Goal: Task Accomplishment & Management: Manage account settings

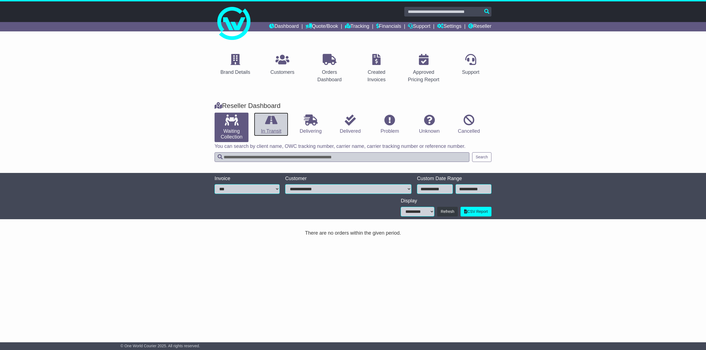
click at [270, 125] on icon at bounding box center [271, 120] width 12 height 11
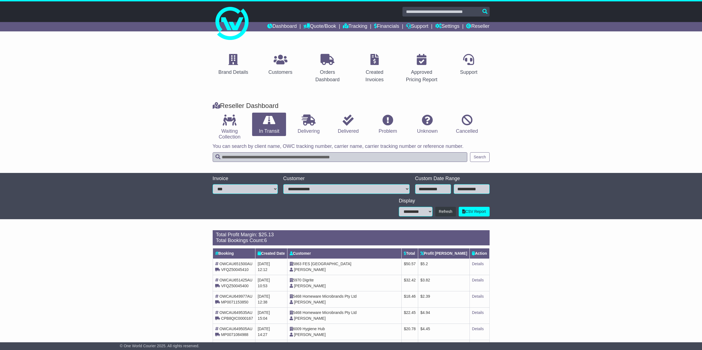
drag, startPoint x: 451, startPoint y: 264, endPoint x: 438, endPoint y: 264, distance: 12.7
click at [443, 264] on td "$ 5.2" at bounding box center [444, 267] width 52 height 16
click at [394, 264] on td "5863 FES Australia Joanne Gregorio" at bounding box center [344, 267] width 114 height 16
click at [472, 264] on link "Details" at bounding box center [478, 264] width 12 height 4
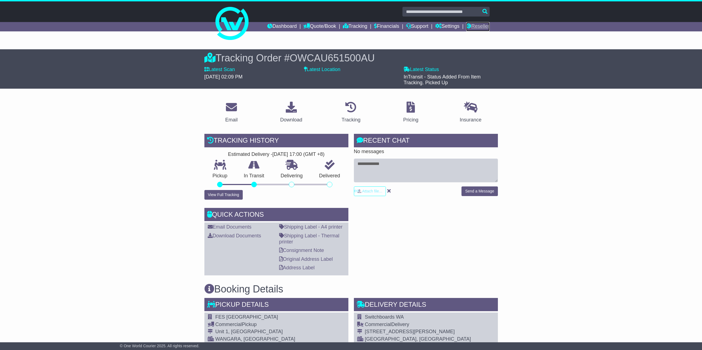
click at [473, 24] on link "Reseller" at bounding box center [477, 26] width 23 height 9
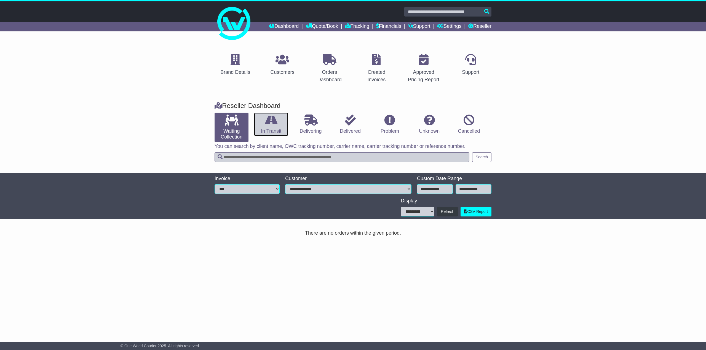
click at [273, 131] on link "In Transit" at bounding box center [271, 125] width 34 height 24
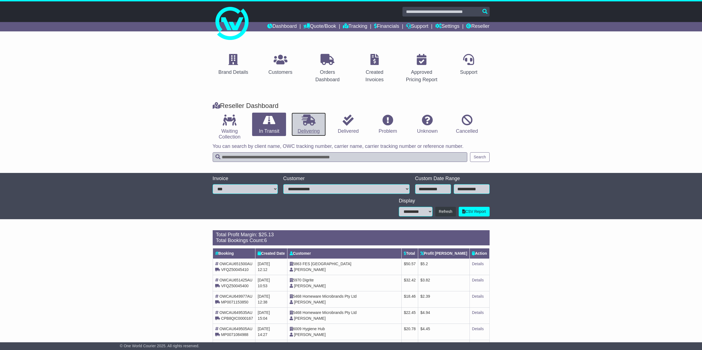
click at [303, 120] on icon at bounding box center [309, 120] width 14 height 11
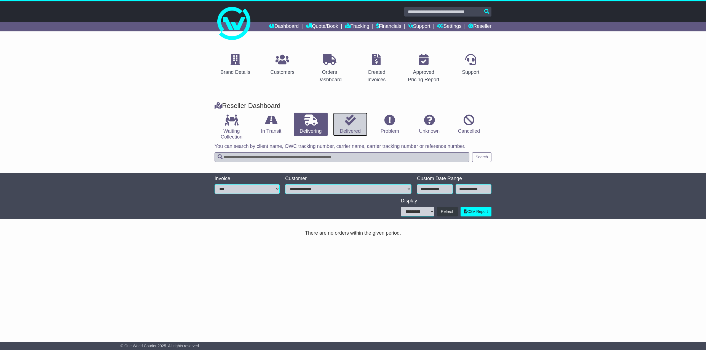
click at [342, 128] on link "Delivered" at bounding box center [350, 125] width 34 height 24
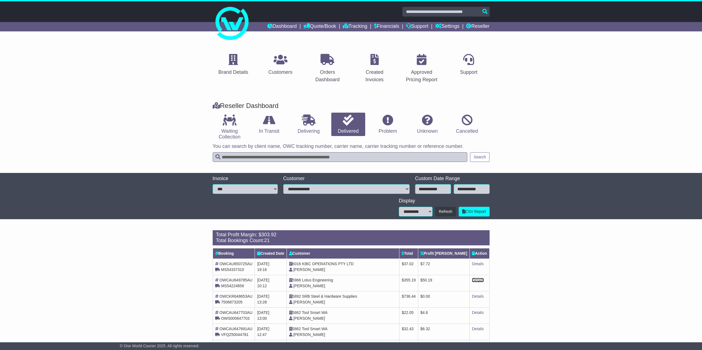
click at [475, 280] on link "Details" at bounding box center [478, 280] width 12 height 4
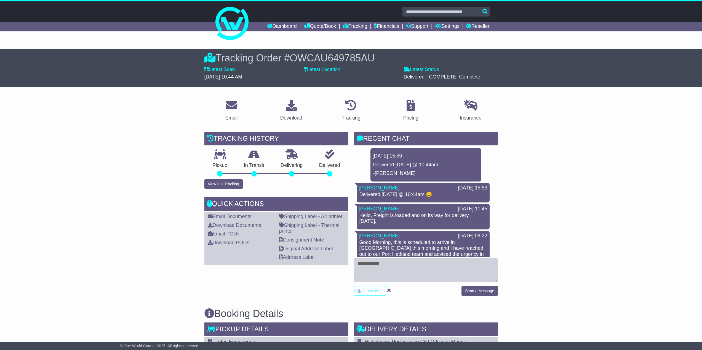
scroll to position [83, 0]
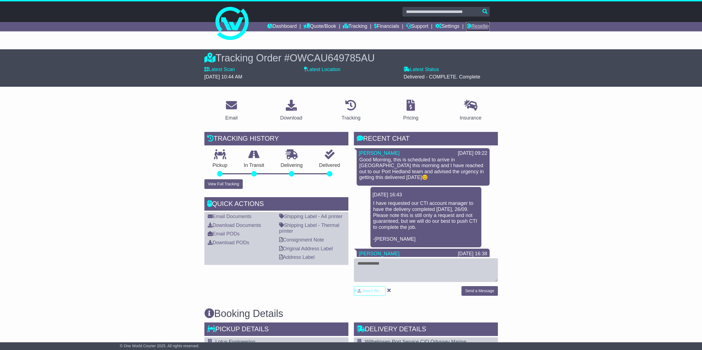
click at [477, 25] on link "Reseller" at bounding box center [477, 26] width 23 height 9
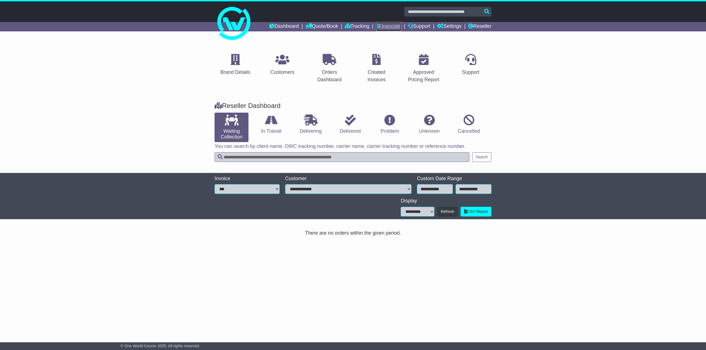
click at [384, 23] on link "Financials" at bounding box center [388, 26] width 25 height 9
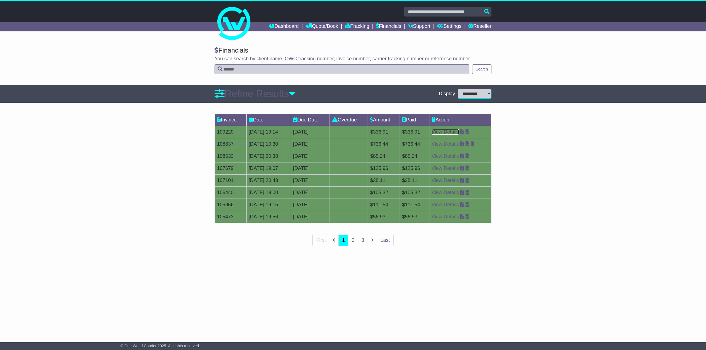
click at [449, 132] on link "View Details" at bounding box center [444, 132] width 27 height 6
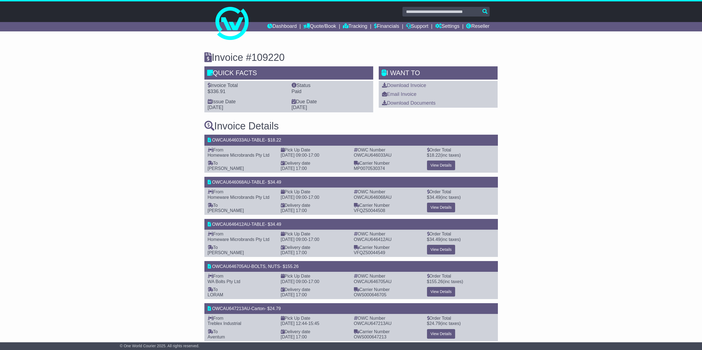
click at [281, 138] on span "18.22" at bounding box center [275, 140] width 11 height 5
click at [292, 139] on div "OWCAU646033AU - TABLE - $ 18.22" at bounding box center [350, 140] width 293 height 11
drag, startPoint x: 292, startPoint y: 139, endPoint x: 198, endPoint y: 140, distance: 94.0
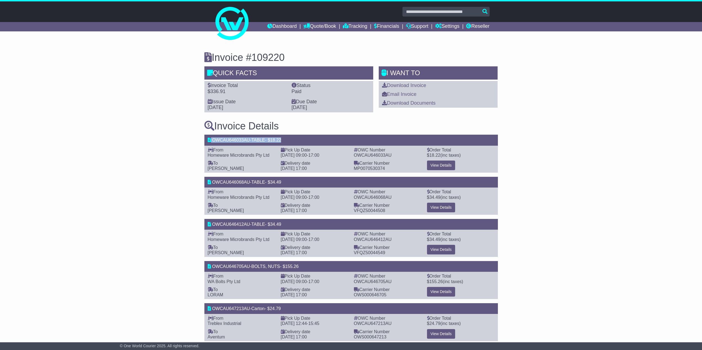
click at [198, 140] on div "Invoice #109220 Quick Facts Invoice Total $336.91 Status Paid Issue Date 25 Sep…" at bounding box center [351, 258] width 702 height 434
click at [388, 85] on link "Download Invoice" at bounding box center [404, 86] width 44 height 6
click at [284, 25] on link "Dashboard" at bounding box center [282, 26] width 30 height 9
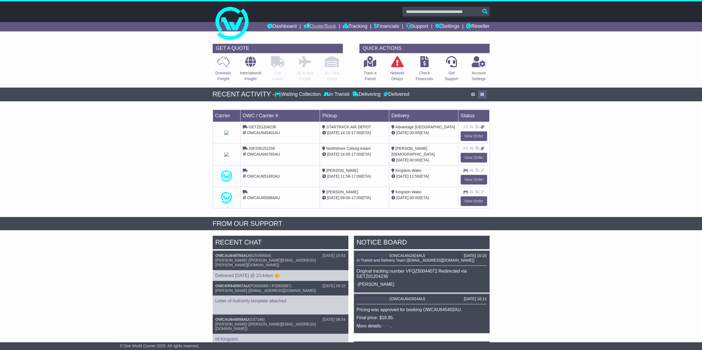
click at [303, 25] on icon at bounding box center [306, 25] width 6 height 5
click at [285, 25] on link "Dashboard" at bounding box center [282, 26] width 30 height 9
click at [478, 28] on link "Reseller" at bounding box center [477, 26] width 23 height 9
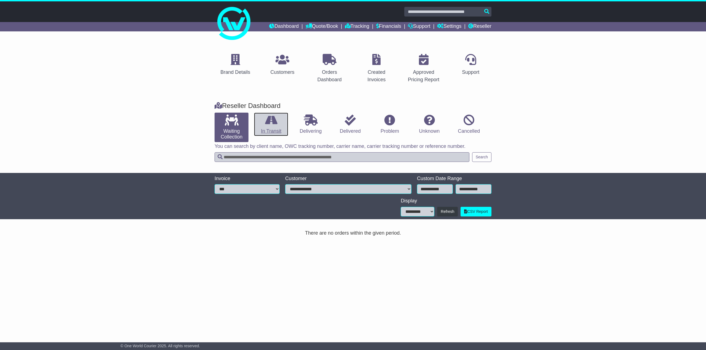
click at [274, 130] on link "In Transit" at bounding box center [271, 125] width 34 height 24
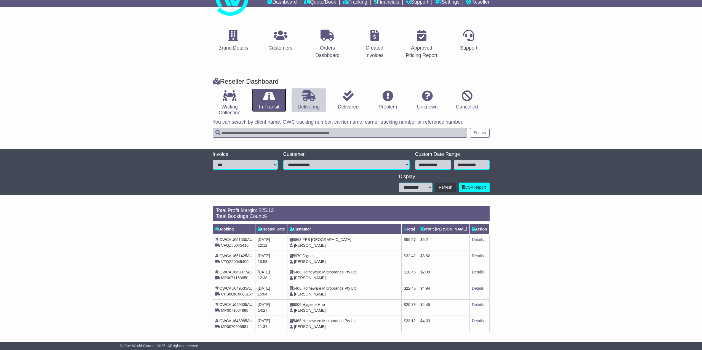
scroll to position [26, 0]
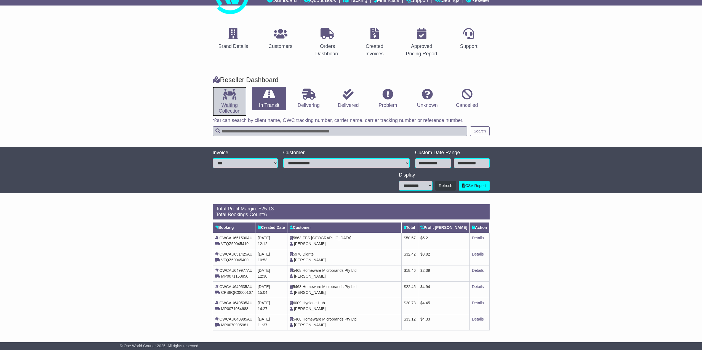
click at [226, 106] on link "Waiting Collection" at bounding box center [230, 102] width 34 height 30
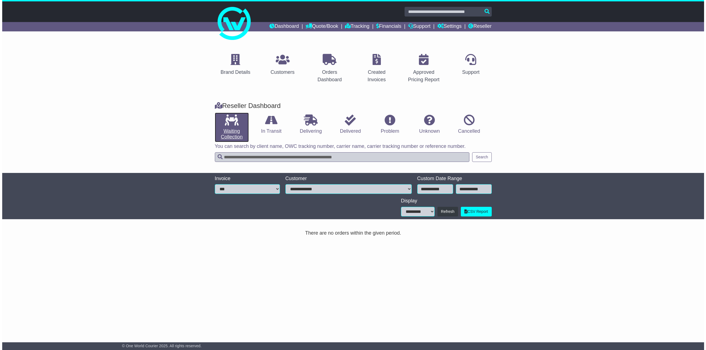
scroll to position [0, 0]
click at [473, 25] on link "Reseller" at bounding box center [479, 26] width 23 height 9
click at [285, 66] on p at bounding box center [282, 60] width 24 height 12
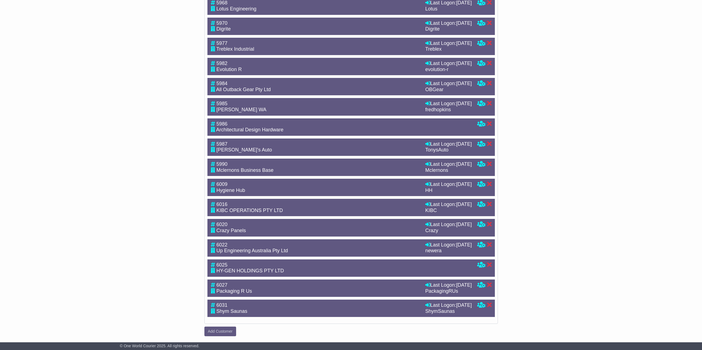
scroll to position [921, 0]
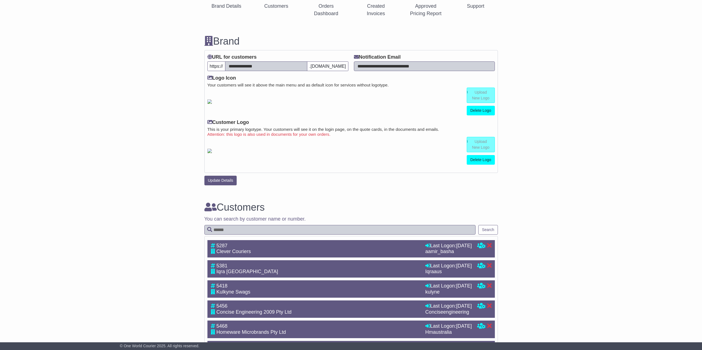
scroll to position [0, 0]
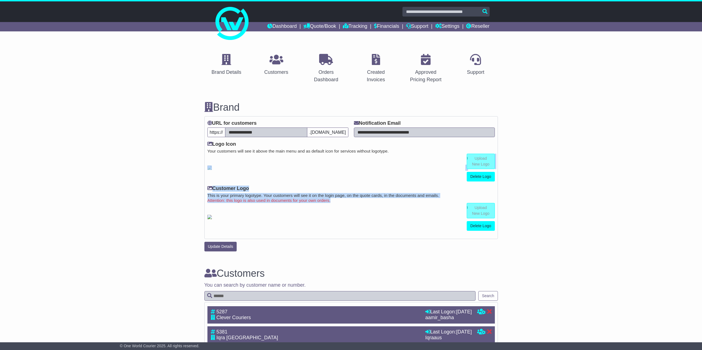
drag, startPoint x: 179, startPoint y: 222, endPoint x: 136, endPoint y: 235, distance: 44.7
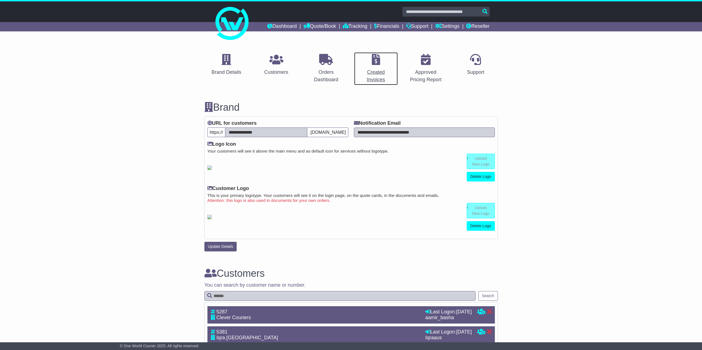
click at [375, 66] on link "Created Invoices" at bounding box center [376, 68] width 44 height 33
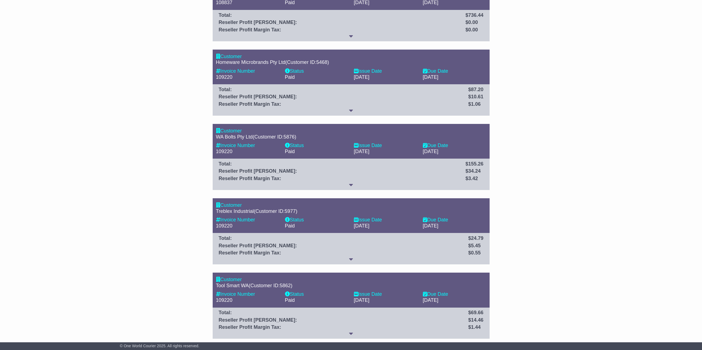
scroll to position [789, 0]
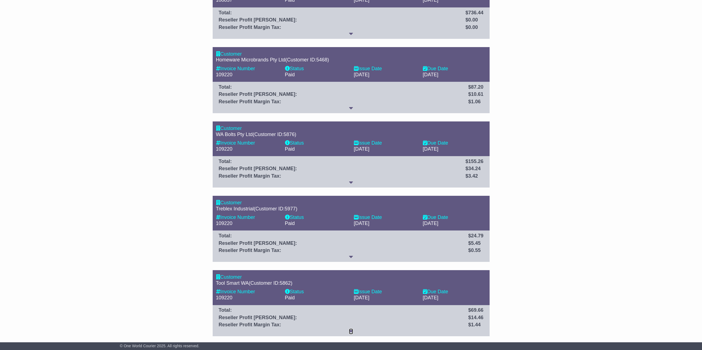
click at [352, 330] on icon at bounding box center [351, 331] width 4 height 5
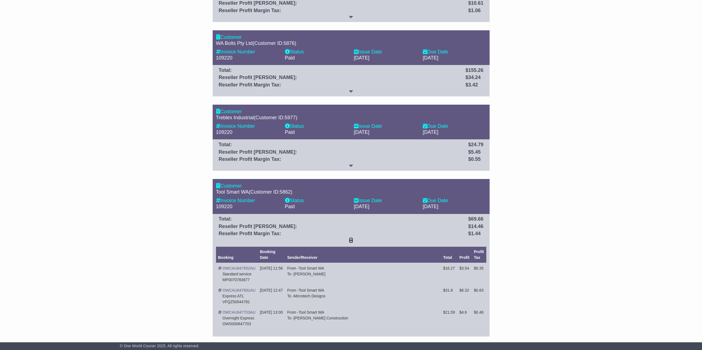
scroll to position [880, 0]
drag, startPoint x: 145, startPoint y: 281, endPoint x: 146, endPoint y: 258, distance: 23.2
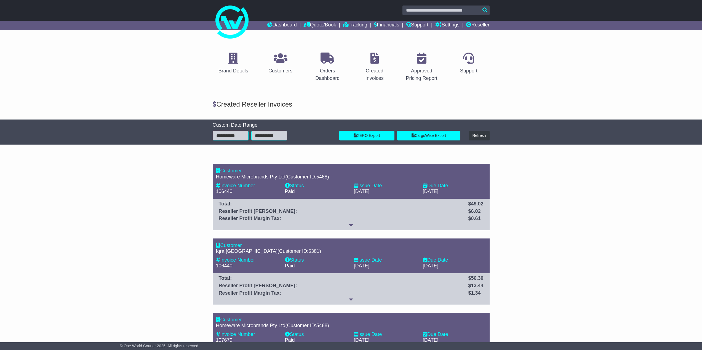
scroll to position [0, 0]
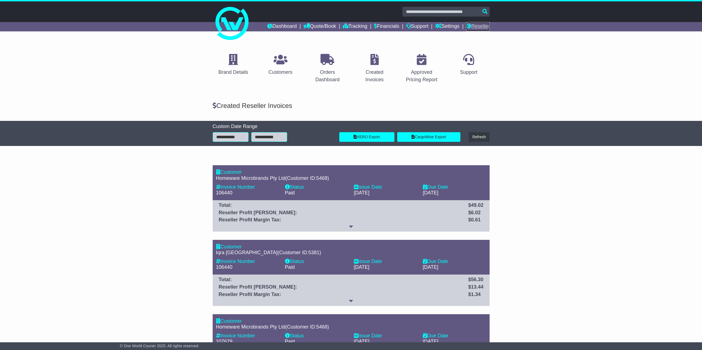
click at [480, 25] on link "Reseller" at bounding box center [477, 26] width 23 height 9
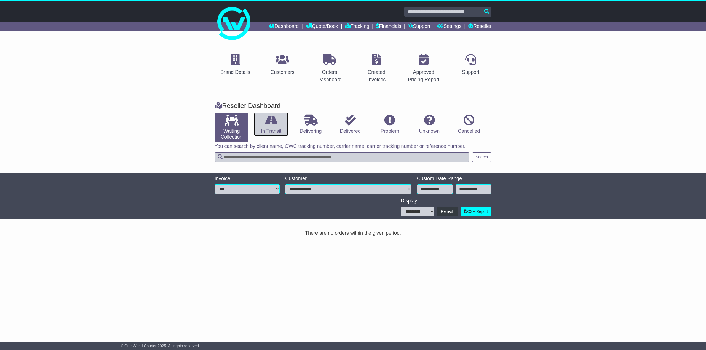
click at [266, 125] on icon at bounding box center [271, 120] width 12 height 11
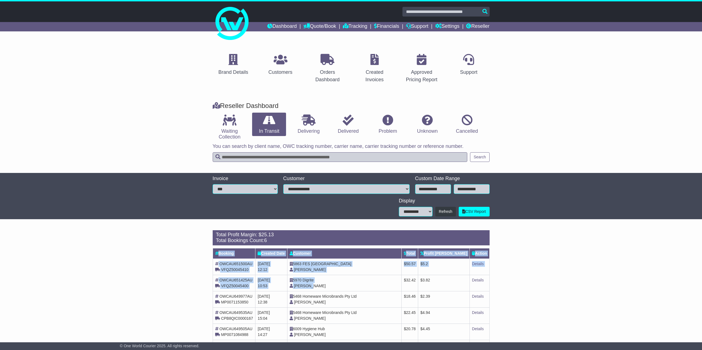
drag, startPoint x: 338, startPoint y: 284, endPoint x: 208, endPoint y: 272, distance: 130.1
click at [208, 272] on div "Loading... There are no orders within the given period. Total Profit Margin: $ …" at bounding box center [351, 297] width 702 height 138
click at [182, 261] on div "Loading... There are no orders within the given period. Total Profit Margin: $ …" at bounding box center [351, 297] width 702 height 138
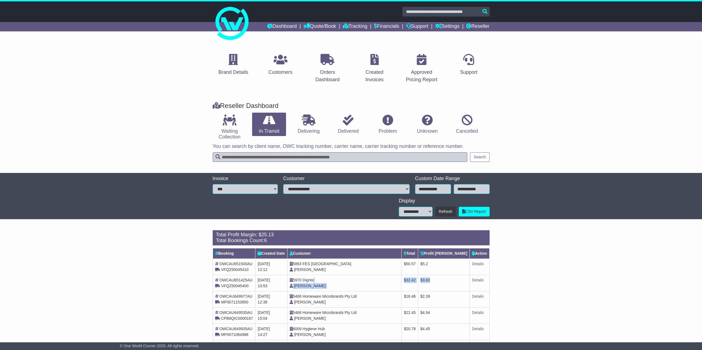
drag, startPoint x: 456, startPoint y: 285, endPoint x: 350, endPoint y: 278, distance: 105.6
click at [350, 278] on tr "OWCAU651425AU VFQZ50045400 26th September 2025 10:53 5970 Digrite Jack Cao $ 32…" at bounding box center [351, 283] width 277 height 16
click at [350, 278] on td "5970 Digrite Jack Cao" at bounding box center [344, 283] width 114 height 16
click at [278, 26] on link "Dashboard" at bounding box center [282, 26] width 30 height 9
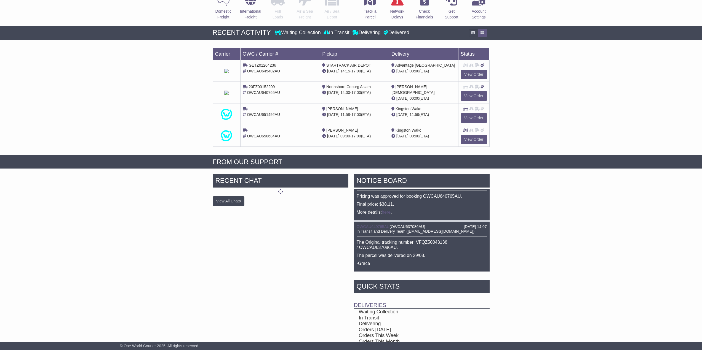
scroll to position [131, 0]
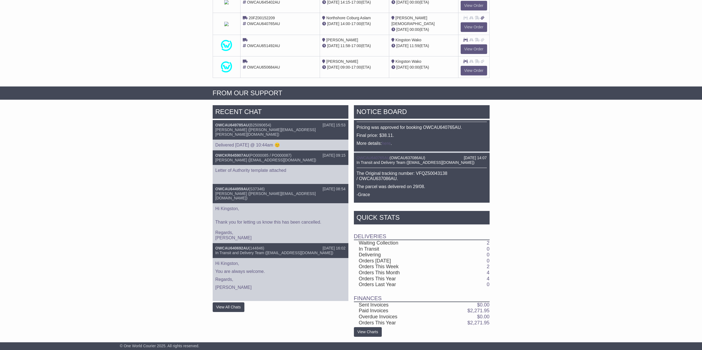
drag, startPoint x: 455, startPoint y: 326, endPoint x: 459, endPoint y: 321, distance: 5.6
click at [459, 321] on div "Quick Stats Deliveries Waiting Collection 2 In Transit 0 Delivering 0 Orders [D…" at bounding box center [422, 274] width 136 height 126
click at [459, 321] on td "$ 2,271.95" at bounding box center [464, 323] width 50 height 6
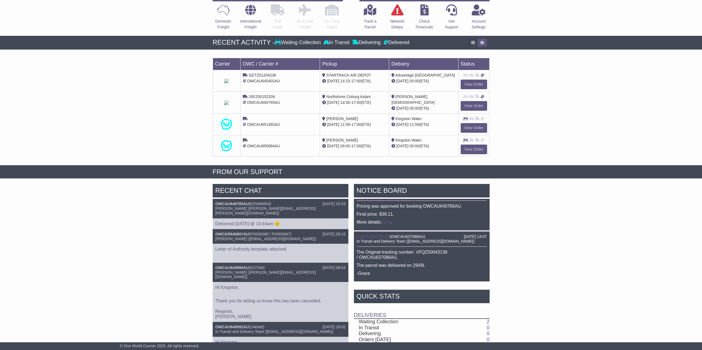
scroll to position [0, 0]
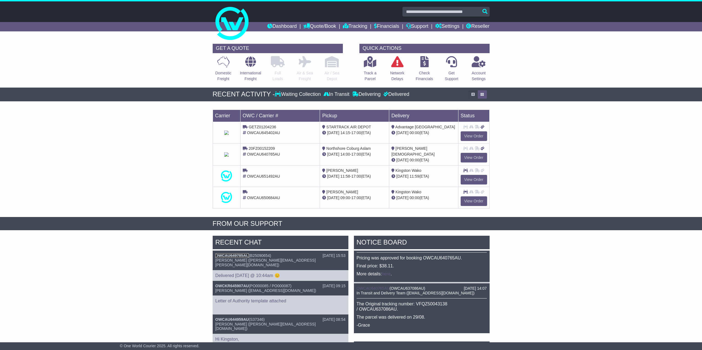
click at [232, 254] on link "OWCAU649785AU" at bounding box center [231, 256] width 33 height 4
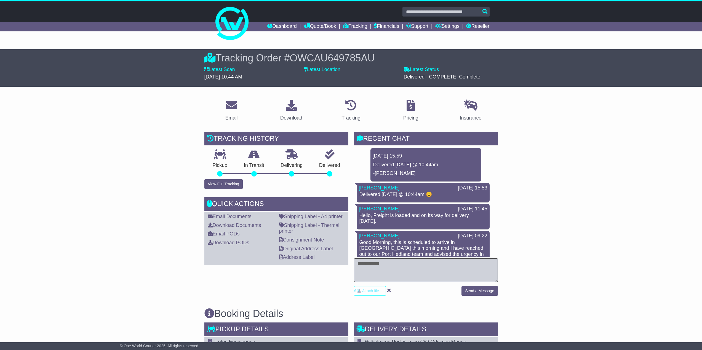
click at [388, 275] on textarea at bounding box center [426, 271] width 144 height 24
type textarea "******"
click at [486, 286] on div "****** Attach file... Send a Message" at bounding box center [426, 280] width 144 height 42
click at [485, 290] on button "Send a Message" at bounding box center [479, 291] width 36 height 10
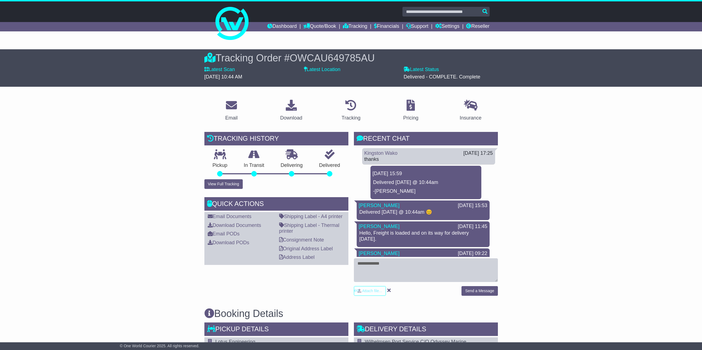
scroll to position [83, 0]
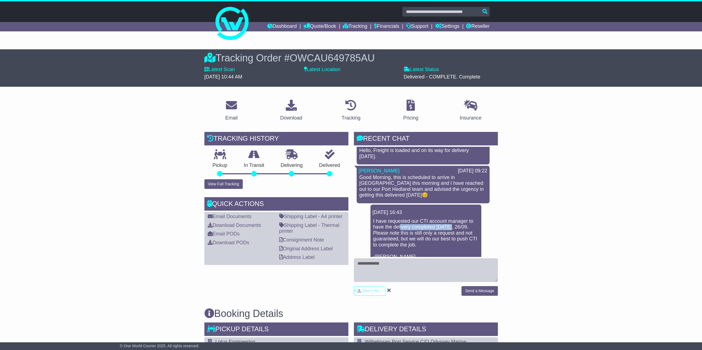
drag, startPoint x: 400, startPoint y: 226, endPoint x: 451, endPoint y: 225, distance: 50.2
click at [451, 225] on p "I have requested our CTI account manager to have the delivery completed tomorro…" at bounding box center [425, 240] width 105 height 42
click at [431, 231] on p "I have requested our CTI account manager to have the delivery completed tomorro…" at bounding box center [425, 240] width 105 height 42
drag, startPoint x: 419, startPoint y: 232, endPoint x: 435, endPoint y: 230, distance: 15.3
click at [435, 230] on p "I have requested our CTI account manager to have the delivery completed tomorro…" at bounding box center [425, 240] width 105 height 42
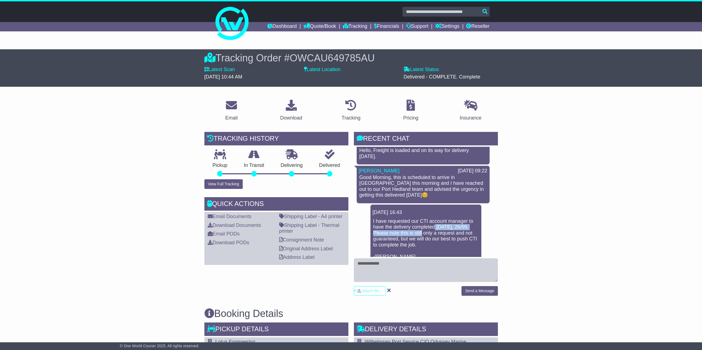
click at [435, 230] on p "I have requested our CTI account manager to have the delivery completed tomorro…" at bounding box center [425, 240] width 105 height 42
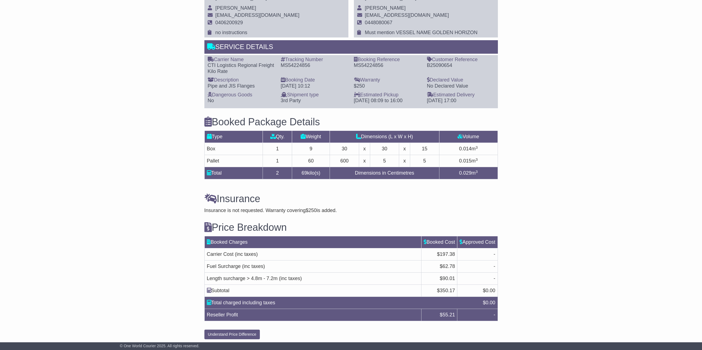
scroll to position [377, 0]
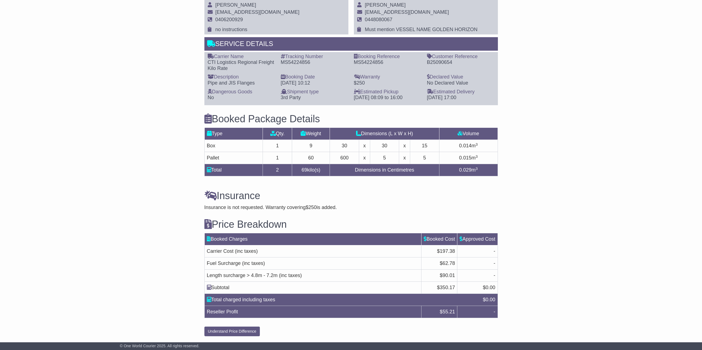
drag, startPoint x: 165, startPoint y: 255, endPoint x: 168, endPoint y: 202, distance: 53.3
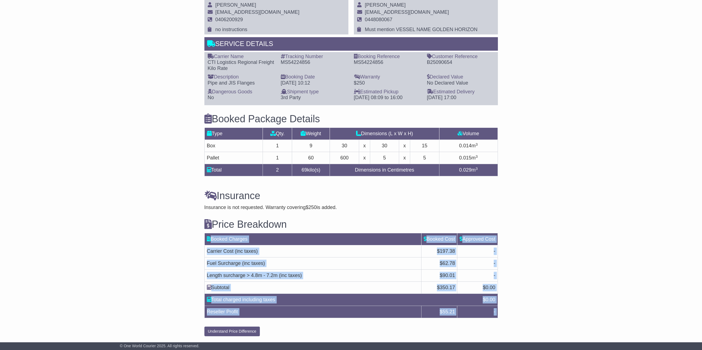
drag, startPoint x: 166, startPoint y: 242, endPoint x: 321, endPoint y: 336, distance: 181.0
click at [321, 336] on div "Email Download Tracking Pricing Insurance" at bounding box center [351, 29] width 702 height 621
click at [315, 331] on div "Price Breakdown Booked Charges Booked Cost Approved Cost Carrier Cost (inc taxe…" at bounding box center [351, 274] width 299 height 126
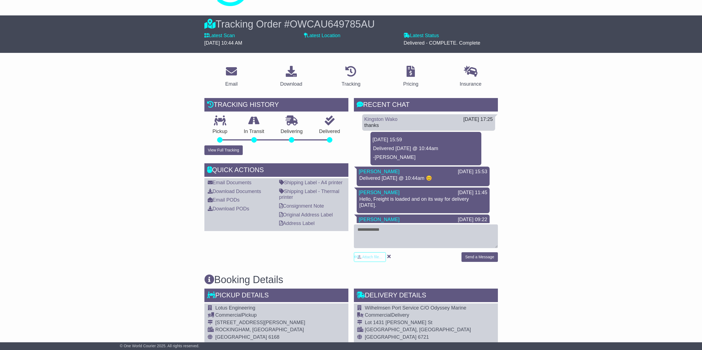
scroll to position [0, 0]
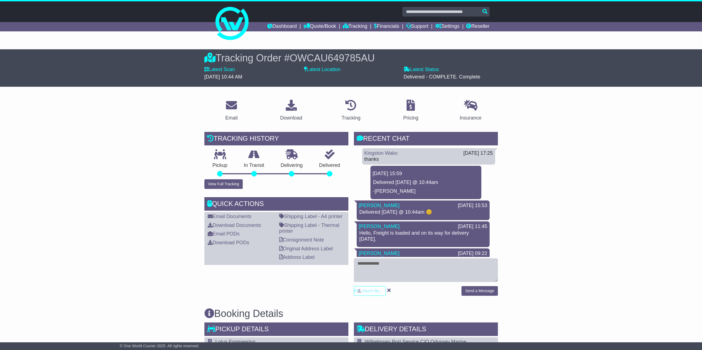
drag, startPoint x: 192, startPoint y: 310, endPoint x: 315, endPoint y: 310, distance: 123.0
click at [315, 310] on h3 "Booking Details" at bounding box center [350, 314] width 293 height 11
click at [475, 26] on link "Reseller" at bounding box center [477, 26] width 23 height 9
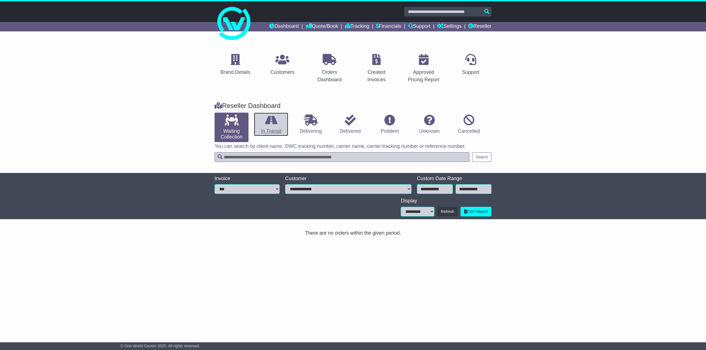
click at [272, 134] on link "In Transit" at bounding box center [271, 125] width 34 height 24
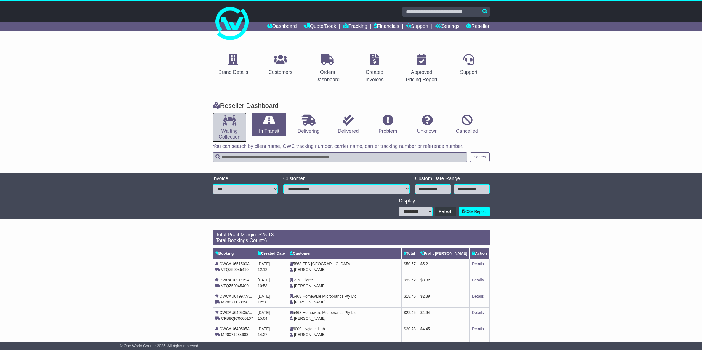
click at [227, 117] on icon at bounding box center [229, 120] width 14 height 11
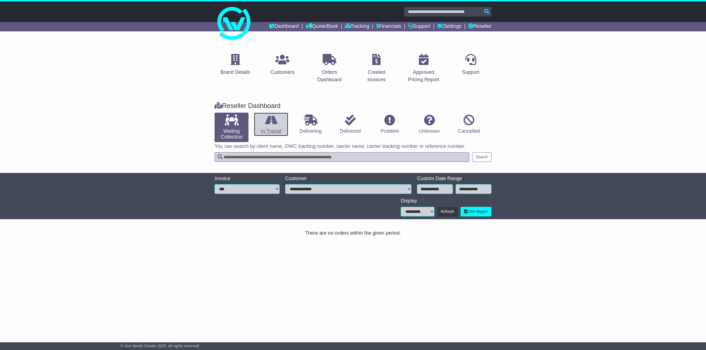
click at [277, 129] on link "In Transit" at bounding box center [271, 125] width 34 height 24
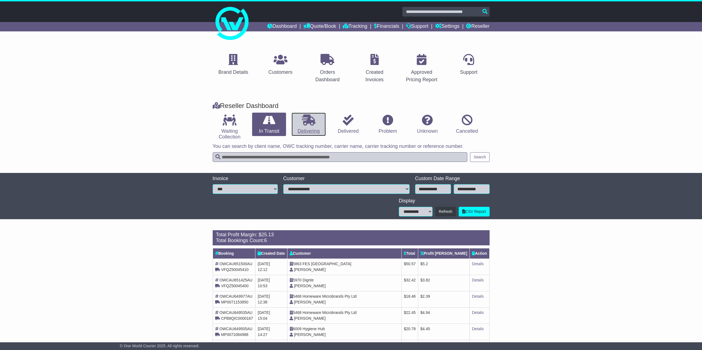
click at [312, 128] on link "Delivering" at bounding box center [308, 125] width 34 height 24
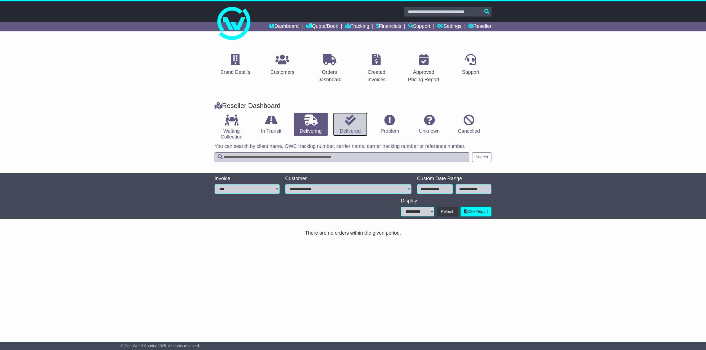
click at [342, 128] on link "Delivered" at bounding box center [350, 125] width 34 height 24
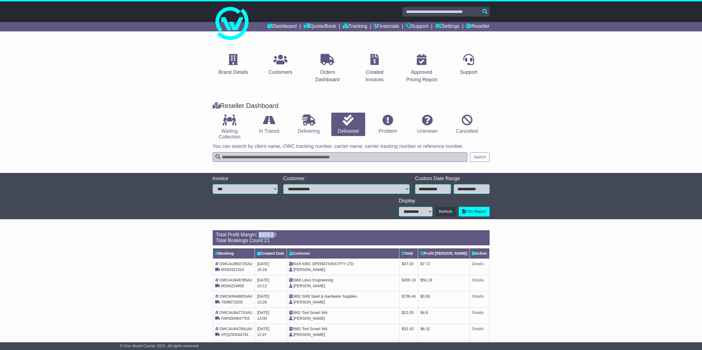
drag, startPoint x: 274, startPoint y: 236, endPoint x: 259, endPoint y: 237, distance: 14.9
click at [259, 237] on div "Total Profit Margin: $ 303.92" at bounding box center [351, 235] width 270 height 6
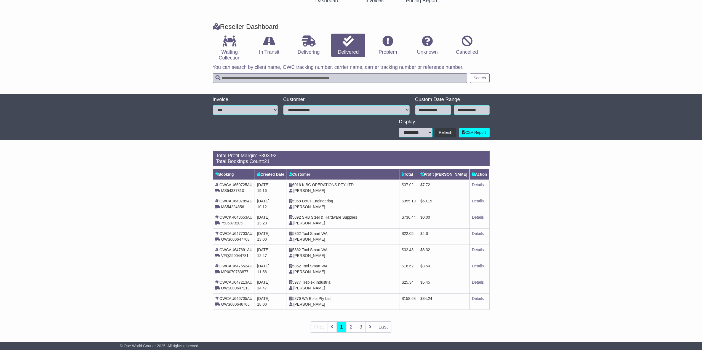
scroll to position [83, 0]
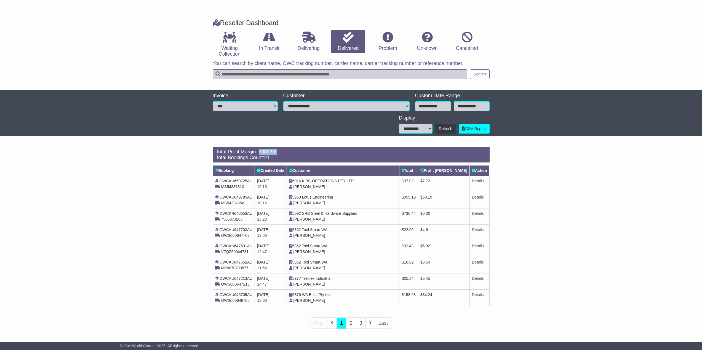
drag, startPoint x: 279, startPoint y: 150, endPoint x: 259, endPoint y: 150, distance: 20.7
click at [259, 150] on div "Total Profit Margin: $ 303.92" at bounding box center [351, 152] width 270 height 6
click at [274, 153] on span "303.92" at bounding box center [268, 152] width 15 height 6
click at [353, 327] on link "2" at bounding box center [351, 323] width 10 height 11
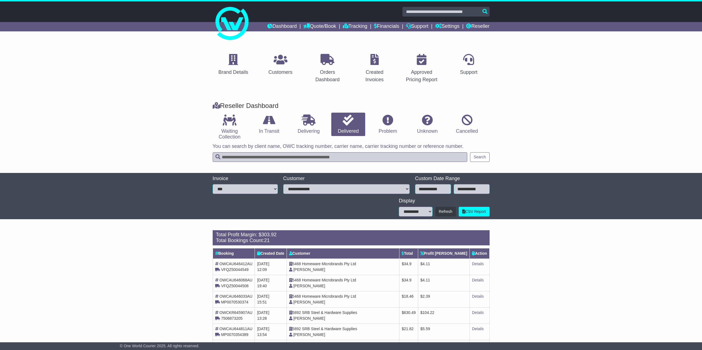
click at [426, 190] on input "**********" at bounding box center [433, 189] width 36 height 10
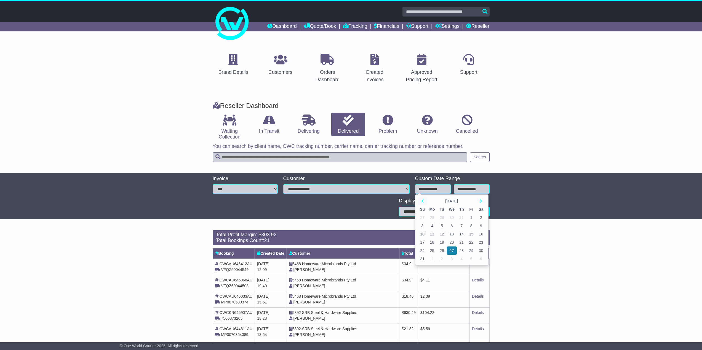
click at [425, 202] on th at bounding box center [422, 201] width 10 height 8
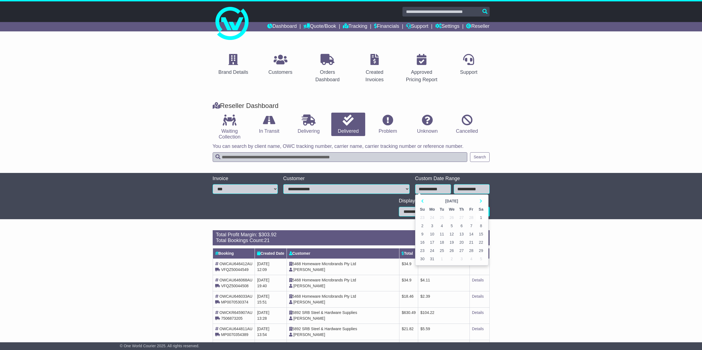
click at [481, 218] on td "1" at bounding box center [481, 218] width 10 height 8
click at [426, 189] on input "**********" at bounding box center [433, 189] width 36 height 10
click at [419, 200] on th at bounding box center [422, 201] width 10 height 8
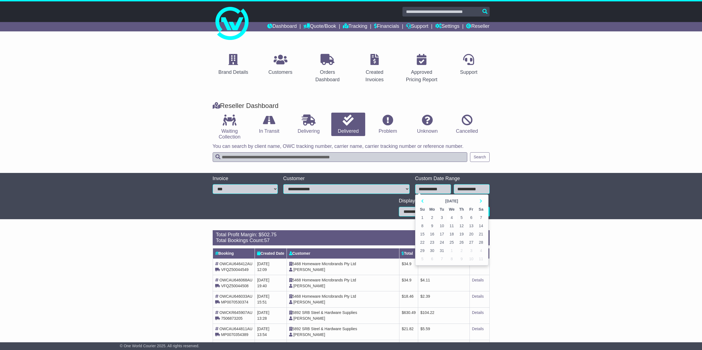
click at [453, 216] on td "4" at bounding box center [452, 218] width 10 height 8
type input "**********"
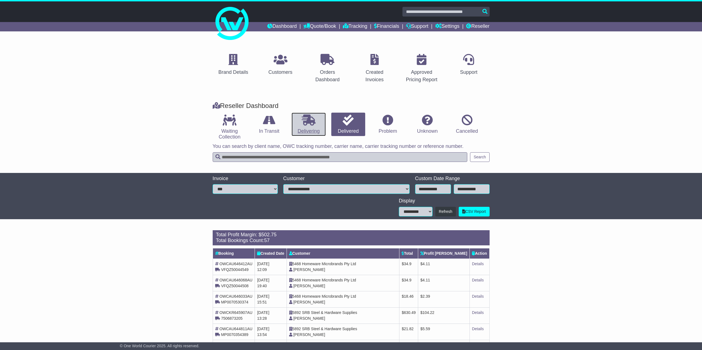
click at [294, 130] on link "Delivering" at bounding box center [308, 125] width 34 height 24
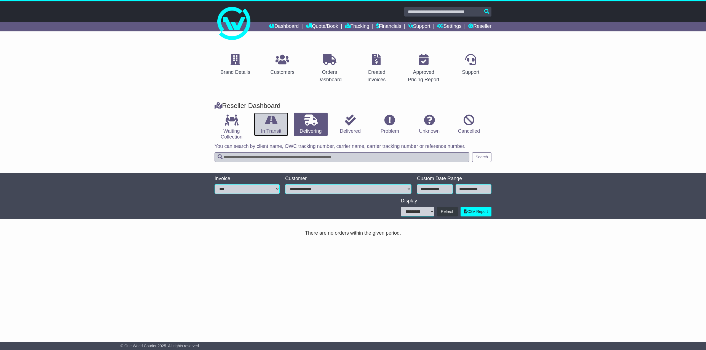
click at [274, 130] on link "In Transit" at bounding box center [271, 125] width 34 height 24
click at [466, 191] on input "**********" at bounding box center [473, 189] width 36 height 10
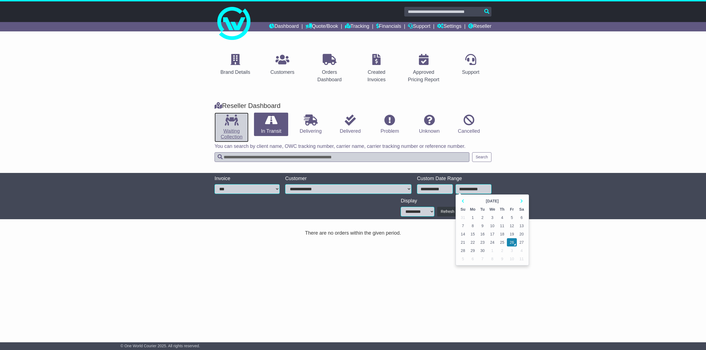
click at [232, 123] on icon at bounding box center [232, 120] width 14 height 11
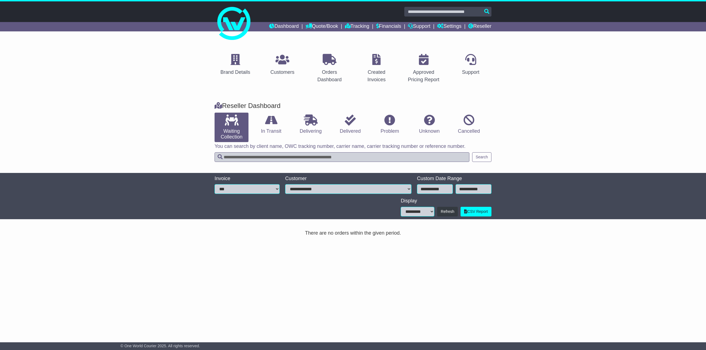
click at [467, 192] on input "**********" at bounding box center [473, 189] width 36 height 10
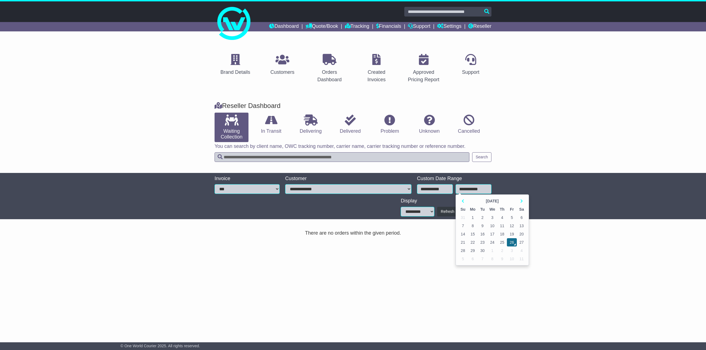
click at [512, 241] on td "26" at bounding box center [512, 242] width 10 height 8
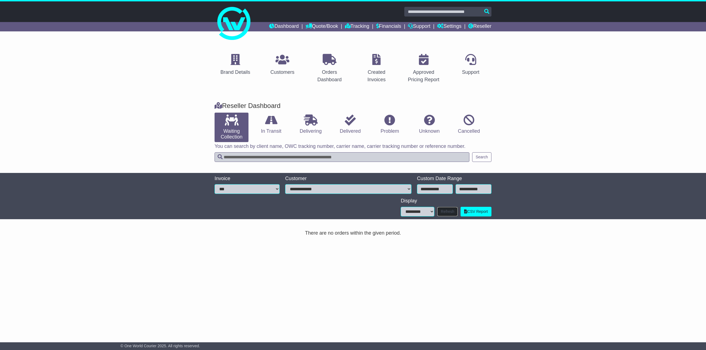
click at [452, 215] on button "Refresh" at bounding box center [447, 212] width 21 height 10
click at [283, 129] on link "In Transit" at bounding box center [271, 125] width 34 height 24
click at [443, 212] on button "Refresh" at bounding box center [447, 212] width 21 height 10
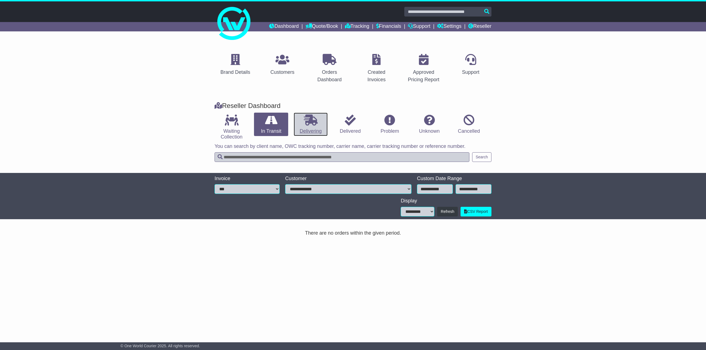
click at [315, 131] on link "Delivering" at bounding box center [311, 125] width 34 height 24
click at [348, 135] on link "Delivered" at bounding box center [350, 125] width 34 height 24
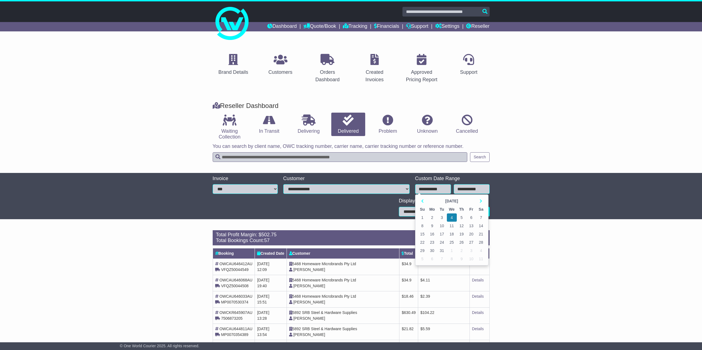
click at [448, 191] on input "**********" at bounding box center [433, 189] width 36 height 10
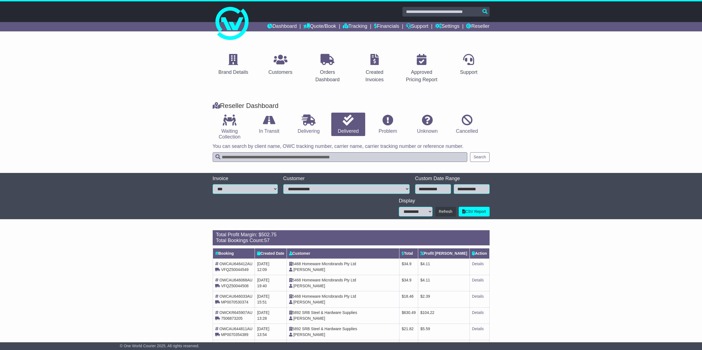
click at [535, 209] on div "**********" at bounding box center [351, 196] width 702 height 46
click at [483, 23] on link "Reseller" at bounding box center [477, 26] width 23 height 9
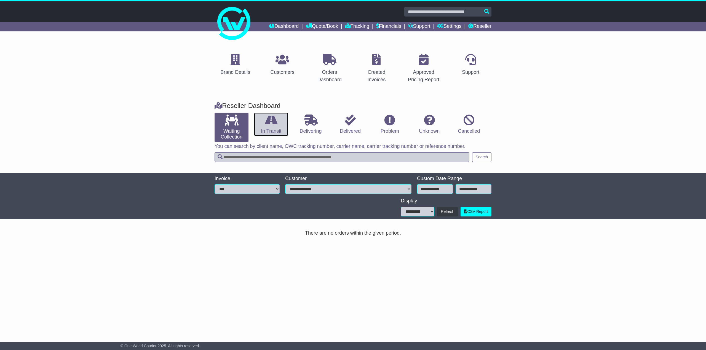
click at [273, 124] on icon at bounding box center [271, 120] width 12 height 11
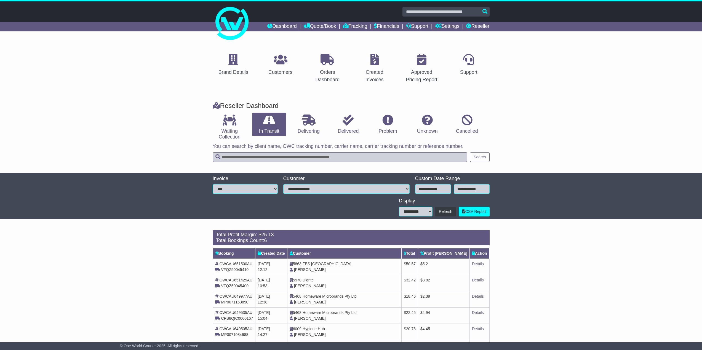
click at [438, 191] on input "**********" at bounding box center [433, 189] width 36 height 10
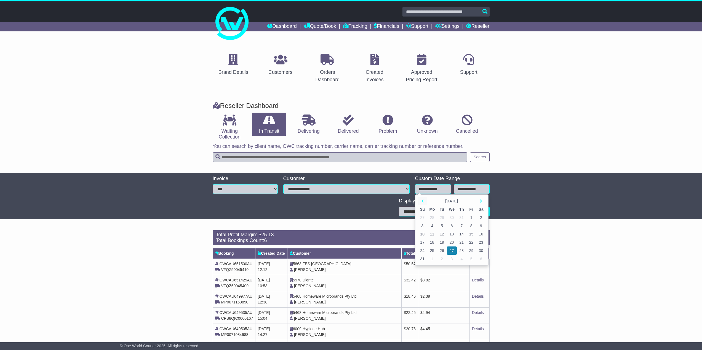
click at [419, 199] on th at bounding box center [422, 201] width 10 height 8
click at [461, 218] on td "3" at bounding box center [462, 218] width 10 height 8
type input "**********"
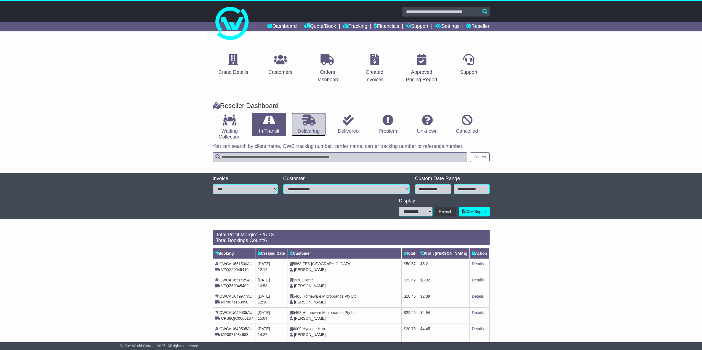
click at [309, 132] on link "Delivering" at bounding box center [308, 125] width 34 height 24
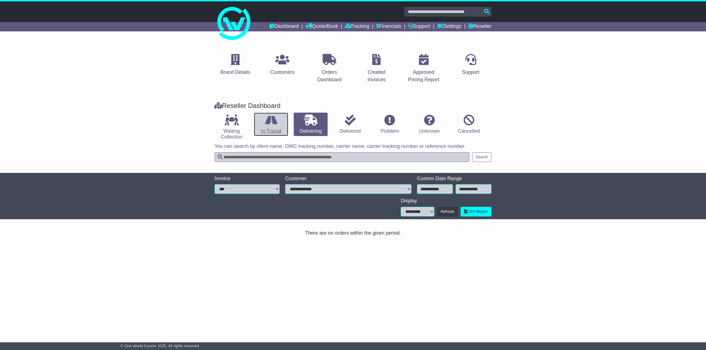
click at [258, 126] on link "In Transit" at bounding box center [271, 125] width 34 height 24
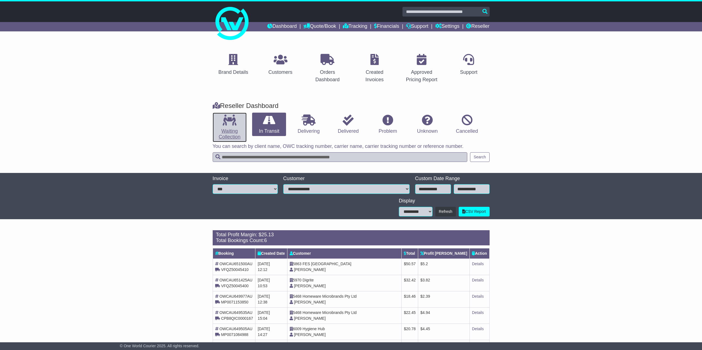
click at [231, 125] on icon at bounding box center [229, 120] width 14 height 11
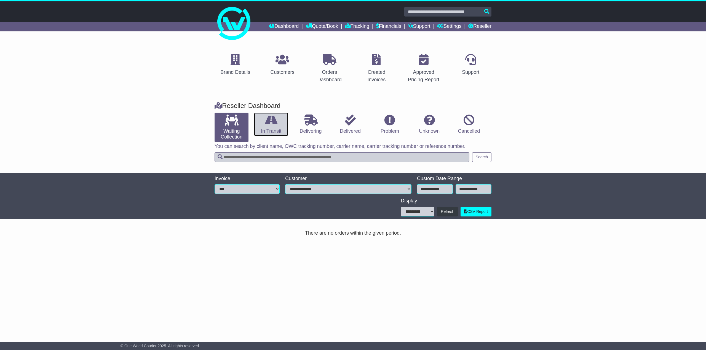
click at [276, 127] on link "In Transit" at bounding box center [271, 125] width 34 height 24
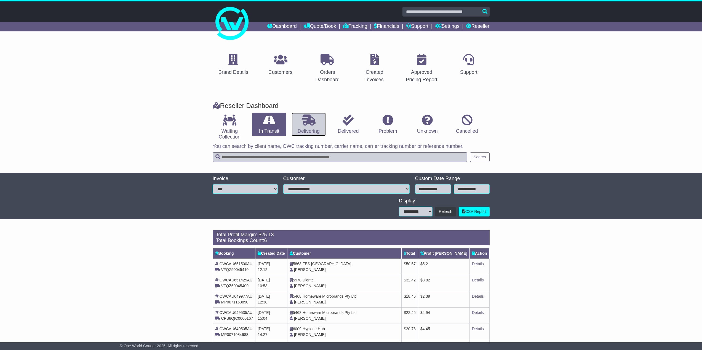
click at [304, 127] on link "Delivering" at bounding box center [308, 125] width 34 height 24
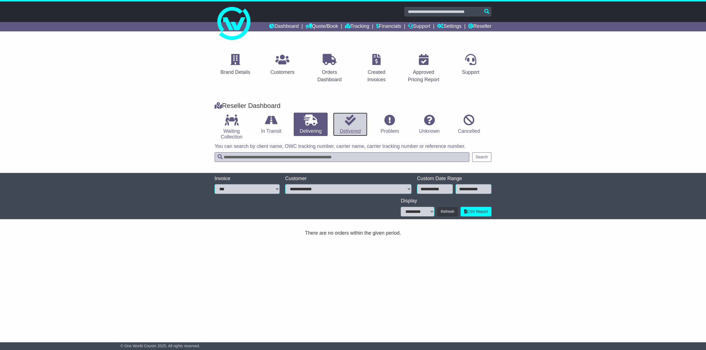
click at [344, 128] on link "Delivered" at bounding box center [350, 125] width 34 height 24
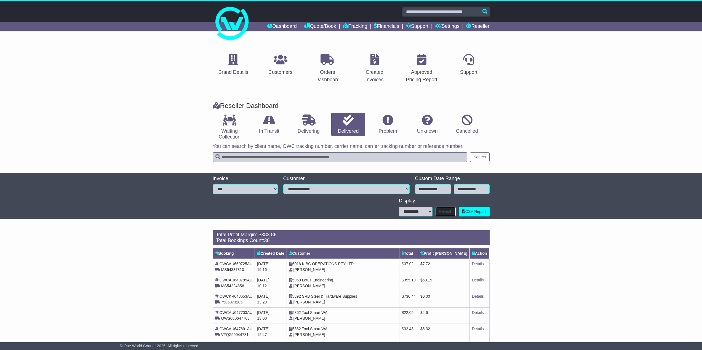
click at [442, 215] on button "Refresh" at bounding box center [445, 212] width 21 height 10
click at [484, 25] on link "Reseller" at bounding box center [477, 26] width 23 height 9
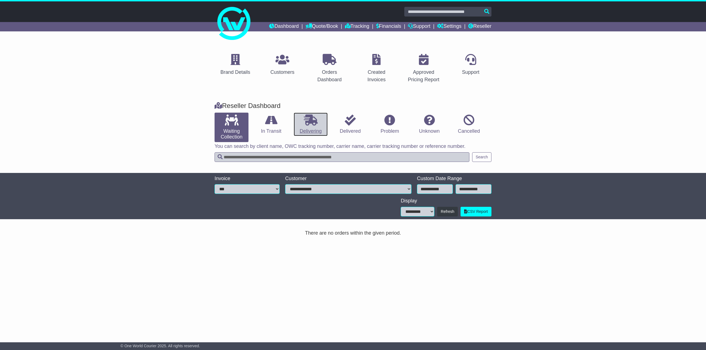
click link "Delivering"
click link "In Transit"
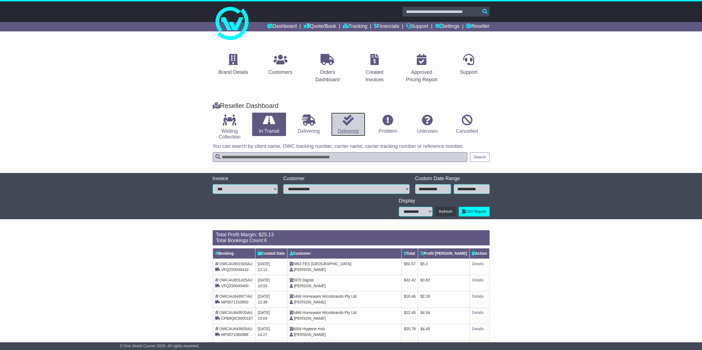
click link "Delivered"
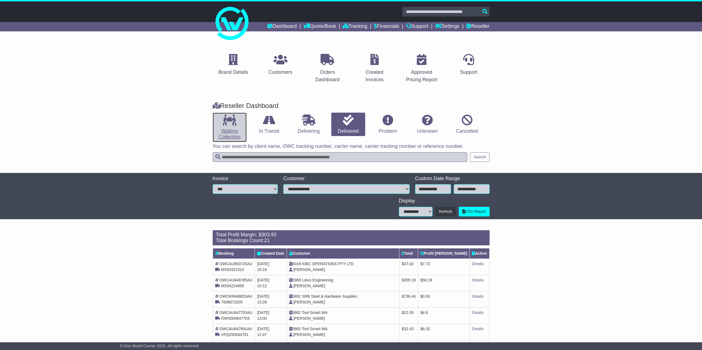
click link "Waiting Collection"
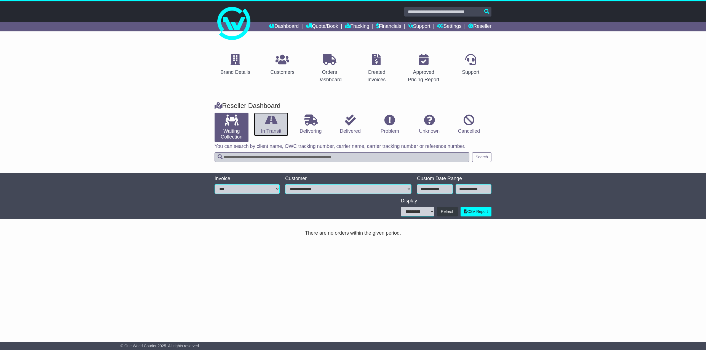
click link "In Transit"
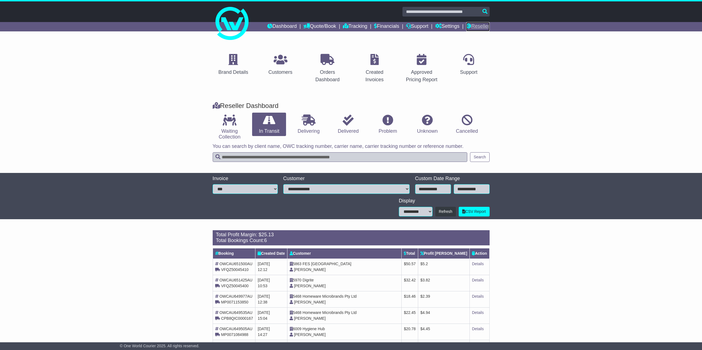
click link "Reseller"
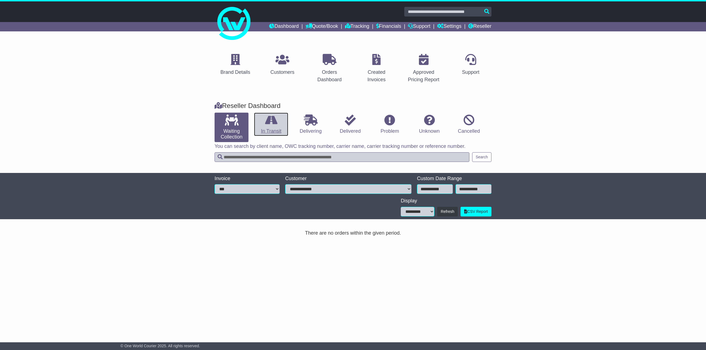
click at [274, 130] on link "In Transit" at bounding box center [271, 125] width 34 height 24
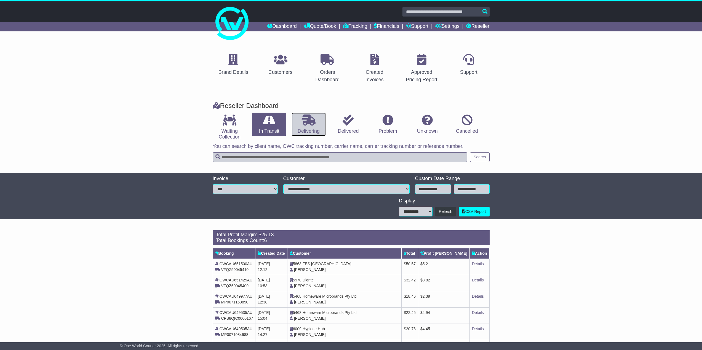
click at [311, 129] on link "Delivering" at bounding box center [308, 125] width 34 height 24
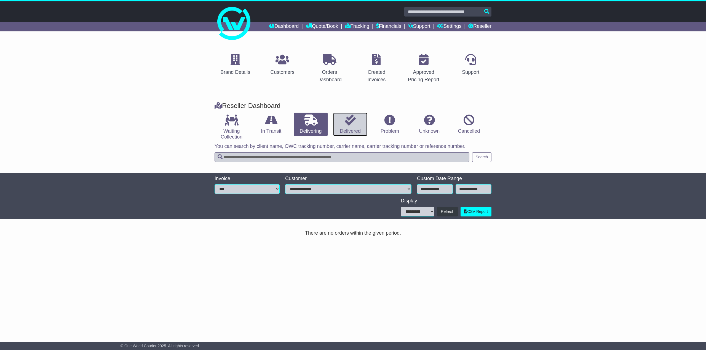
click at [347, 127] on link "Delivered" at bounding box center [350, 125] width 34 height 24
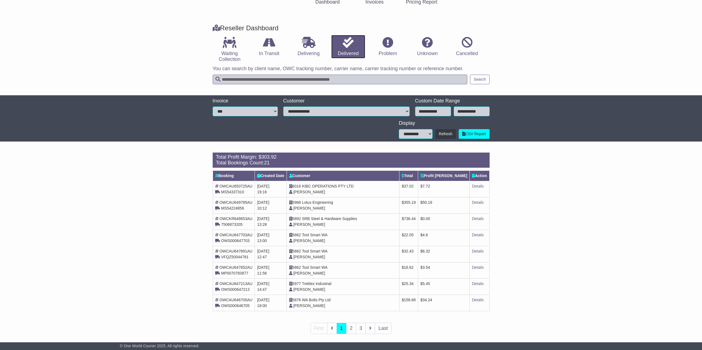
scroll to position [83, 0]
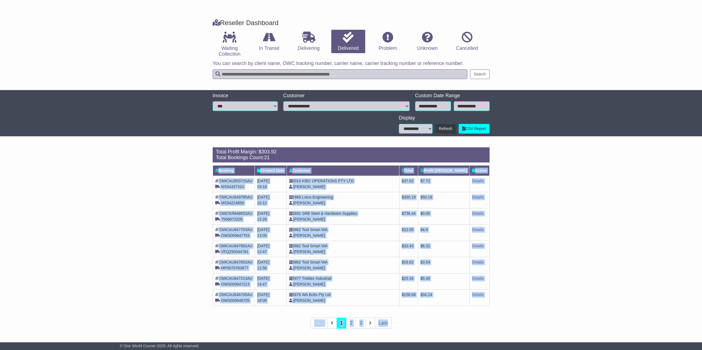
drag, startPoint x: 200, startPoint y: 179, endPoint x: 517, endPoint y: 315, distance: 345.0
click at [517, 315] on div "Loading... There are no orders within the given period. Total Profit Margin: $ …" at bounding box center [351, 242] width 702 height 195
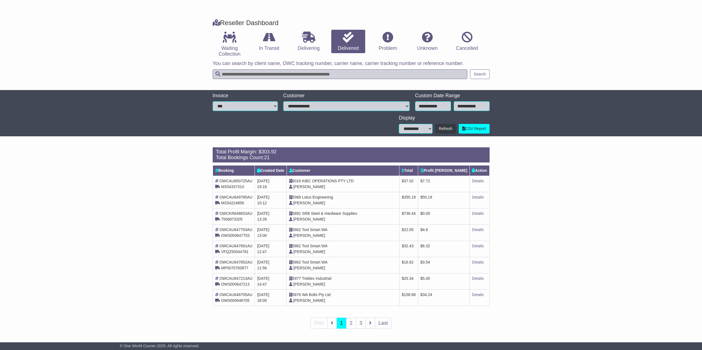
click at [517, 315] on div "Loading... There are no orders within the given period. Total Profit Margin: $ …" at bounding box center [351, 242] width 702 height 195
drag, startPoint x: 453, startPoint y: 296, endPoint x: 405, endPoint y: 294, distance: 47.8
click at [409, 294] on tr "OWCAU646705AU OWS000646705 15th September 2025 18:00 5876 WA Bolts Pty Ltd Wend…" at bounding box center [351, 298] width 277 height 16
click at [399, 294] on td "5876 WA Bolts Pty Ltd Wendy Tuckey" at bounding box center [342, 298] width 113 height 16
drag, startPoint x: 405, startPoint y: 294, endPoint x: 446, endPoint y: 294, distance: 40.8
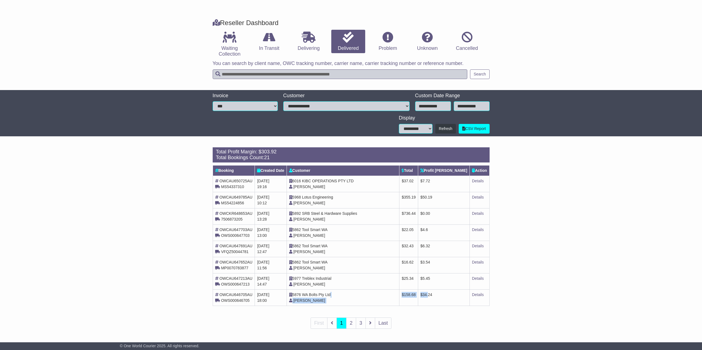
click at [446, 294] on tr "OWCAU646705AU OWS000646705 15th September 2025 18:00 5876 WA Bolts Pty Ltd Wend…" at bounding box center [351, 298] width 277 height 16
click at [432, 294] on span "34.24" at bounding box center [427, 295] width 10 height 4
click at [415, 296] on span "158.68" at bounding box center [410, 295] width 12 height 4
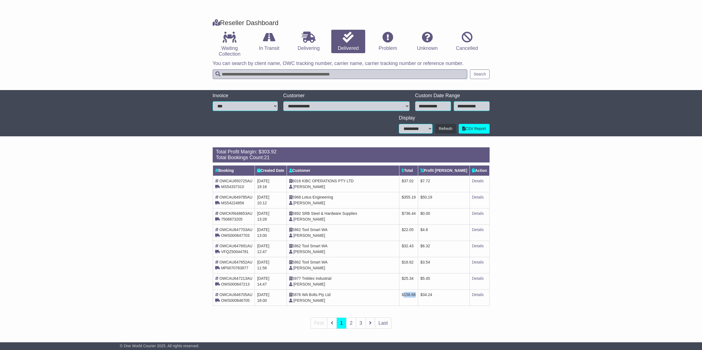
click at [415, 296] on span "158.68" at bounding box center [410, 295] width 12 height 4
click at [432, 296] on span "34.24" at bounding box center [427, 295] width 10 height 4
click at [415, 295] on span "158.68" at bounding box center [410, 295] width 12 height 4
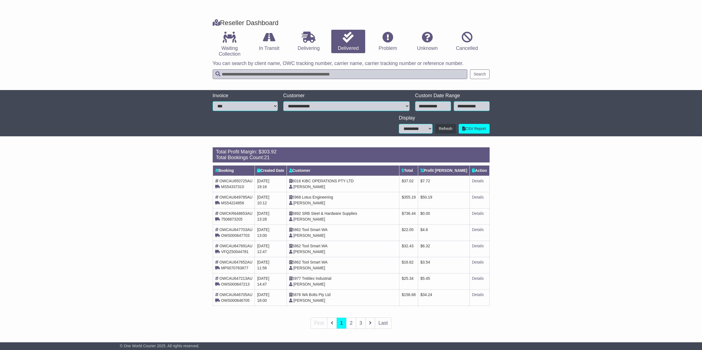
click at [432, 295] on span "34.24" at bounding box center [427, 295] width 10 height 4
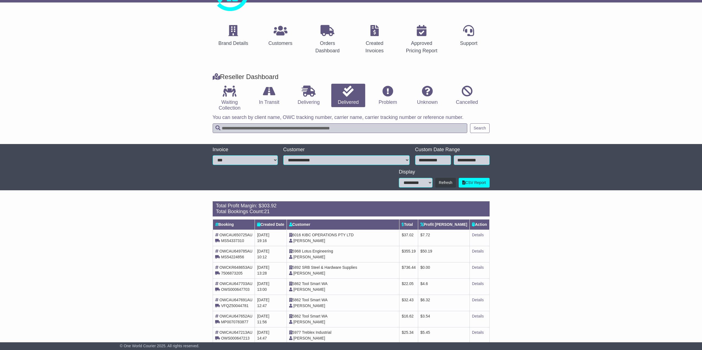
scroll to position [0, 0]
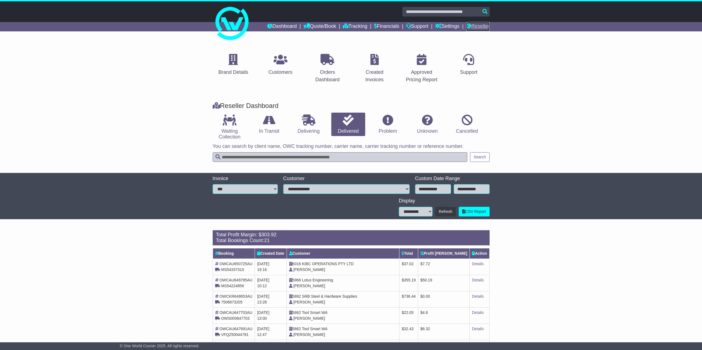
click at [476, 25] on link "Reseller" at bounding box center [477, 26] width 23 height 9
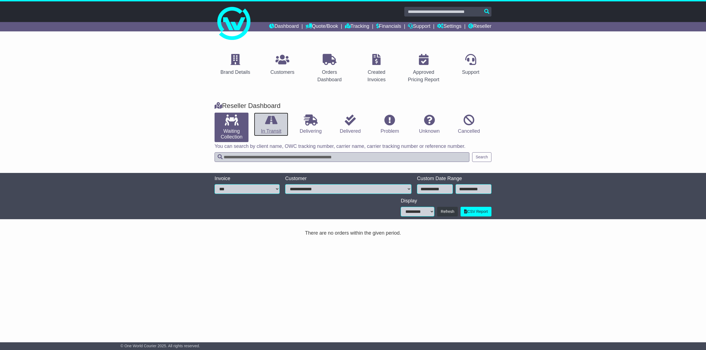
click at [265, 129] on link "In Transit" at bounding box center [271, 125] width 34 height 24
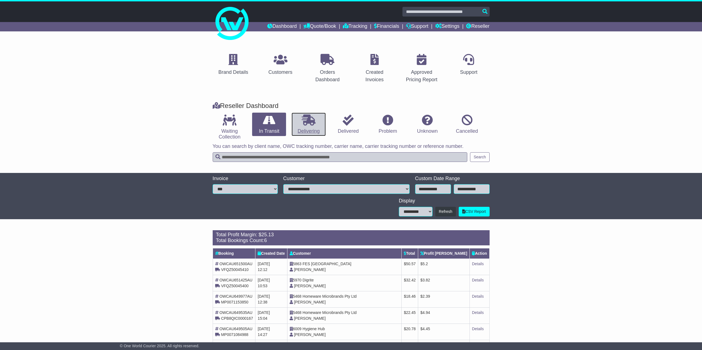
click at [312, 130] on link "Delivering" at bounding box center [308, 125] width 34 height 24
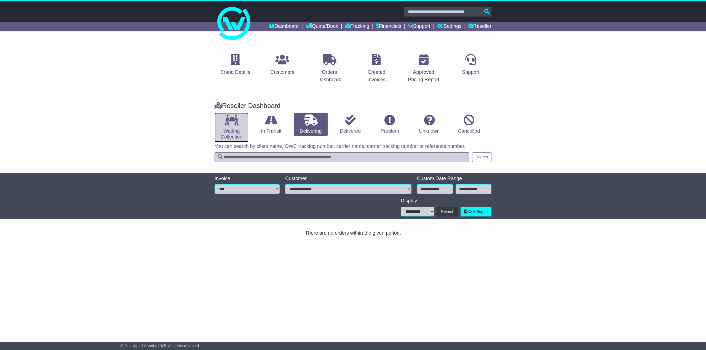
click at [237, 128] on link "Waiting Collection" at bounding box center [232, 128] width 34 height 30
click at [279, 126] on link "In Transit" at bounding box center [271, 125] width 34 height 24
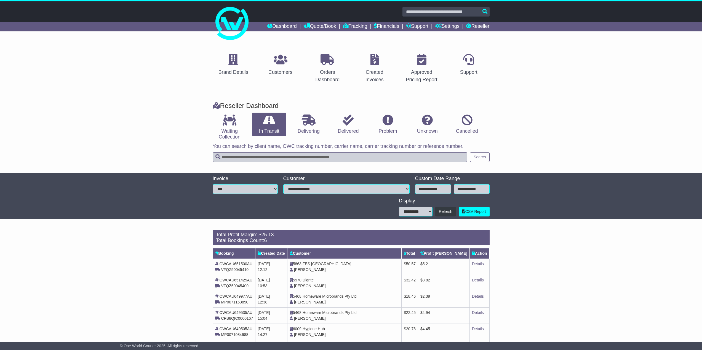
click at [162, 210] on div "**********" at bounding box center [351, 196] width 702 height 46
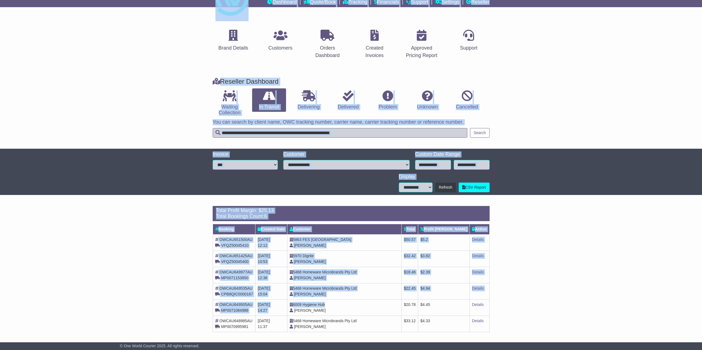
scroll to position [26, 0]
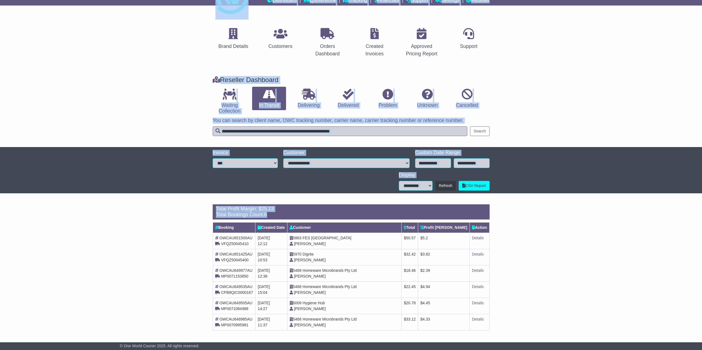
drag, startPoint x: 195, startPoint y: 10, endPoint x: 539, endPoint y: 333, distance: 470.9
click at [539, 333] on div "Dashboard Quote/Book Domestic International Saved Quotes" at bounding box center [351, 162] width 702 height 375
click at [539, 333] on div "Loading... There are no orders within the given period. Total Profit Margin: $ …" at bounding box center [351, 271] width 702 height 138
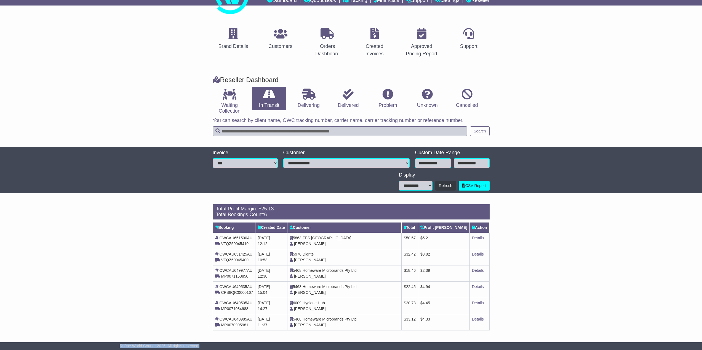
drag, startPoint x: 207, startPoint y: 345, endPoint x: 117, endPoint y: 344, distance: 89.9
click at [117, 344] on div "© One World Courier 2025. All rights reserved." at bounding box center [351, 346] width 468 height 5
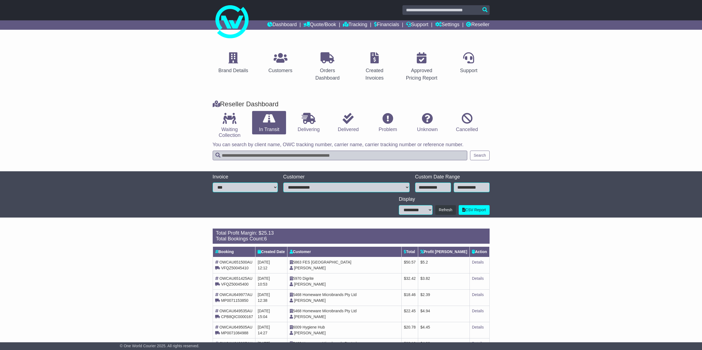
scroll to position [0, 0]
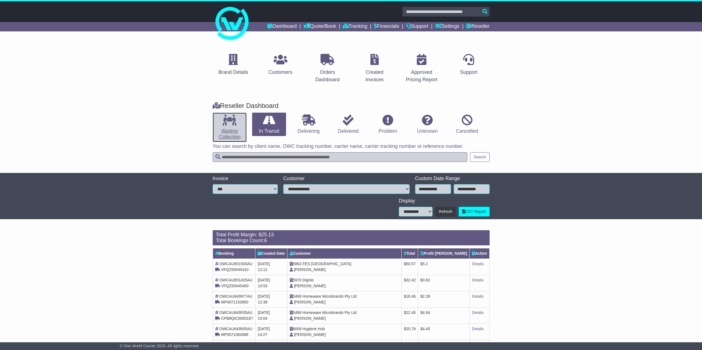
click at [235, 134] on link "Waiting Collection" at bounding box center [230, 128] width 34 height 30
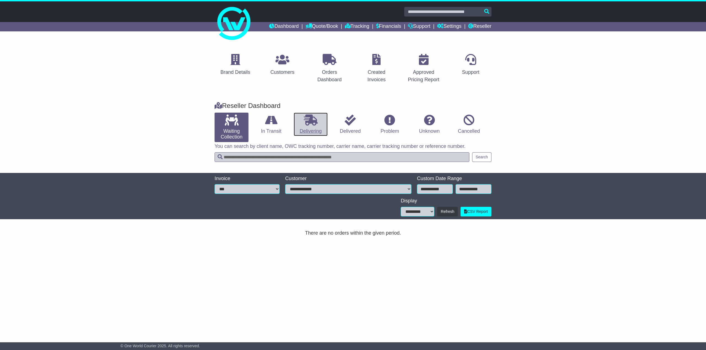
click at [306, 132] on link "Delivering" at bounding box center [311, 125] width 34 height 24
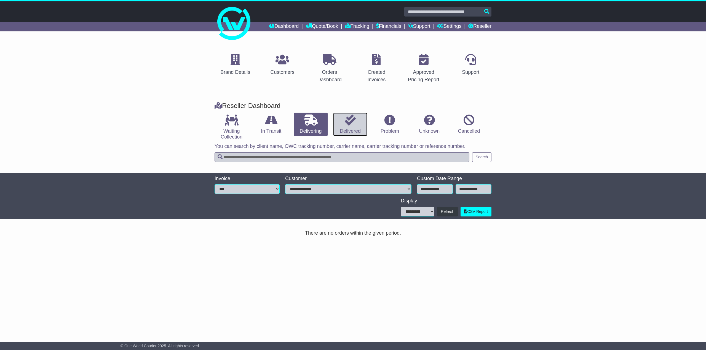
click at [354, 129] on link "Delivered" at bounding box center [350, 125] width 34 height 24
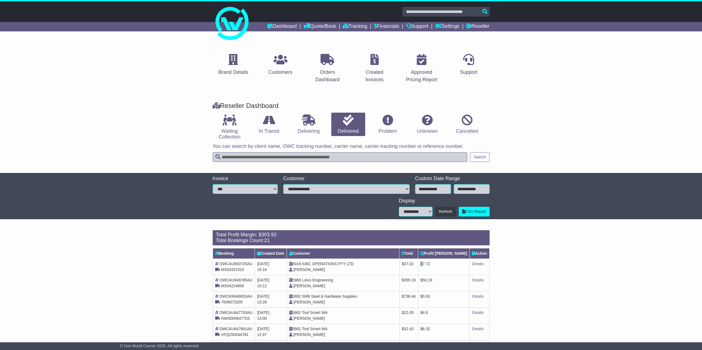
drag, startPoint x: 439, startPoint y: 265, endPoint x: 441, endPoint y: 275, distance: 10.9
click at [440, 270] on td "$ 7.72" at bounding box center [444, 267] width 52 height 16
click at [442, 278] on td "$ 50.19" at bounding box center [444, 283] width 52 height 16
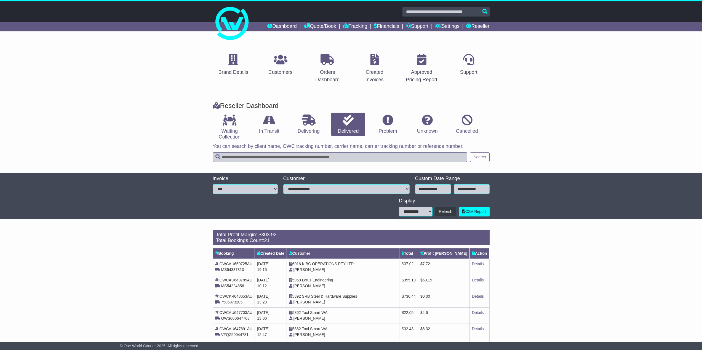
click at [415, 279] on span "355.19" at bounding box center [410, 280] width 12 height 4
click at [439, 293] on td "$ 0.00" at bounding box center [444, 299] width 52 height 16
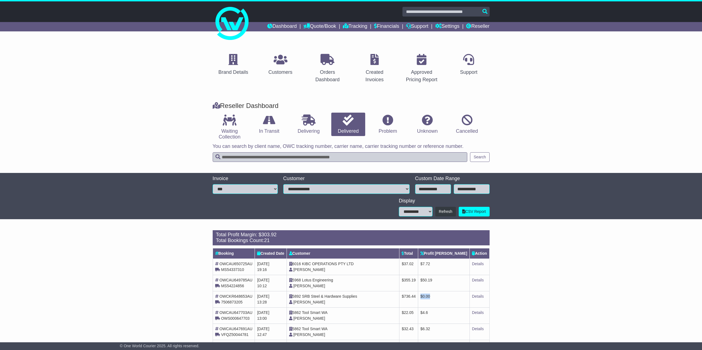
click at [439, 293] on td "$ 0.00" at bounding box center [444, 299] width 52 height 16
click at [415, 297] on span "736.44" at bounding box center [410, 296] width 12 height 4
click at [413, 311] on span "22.05" at bounding box center [409, 313] width 10 height 4
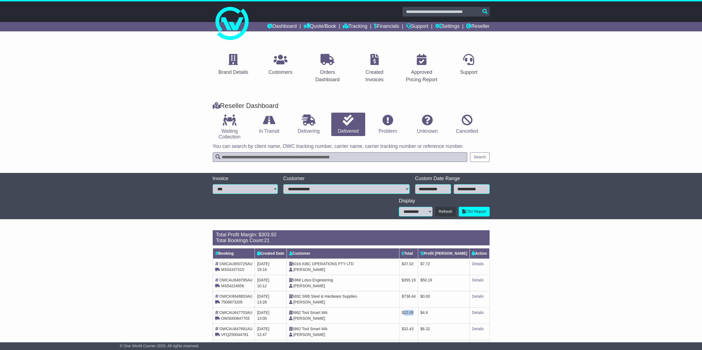
click at [413, 311] on span "22.05" at bounding box center [409, 313] width 10 height 4
click at [451, 314] on td "$ 4.6" at bounding box center [444, 316] width 52 height 16
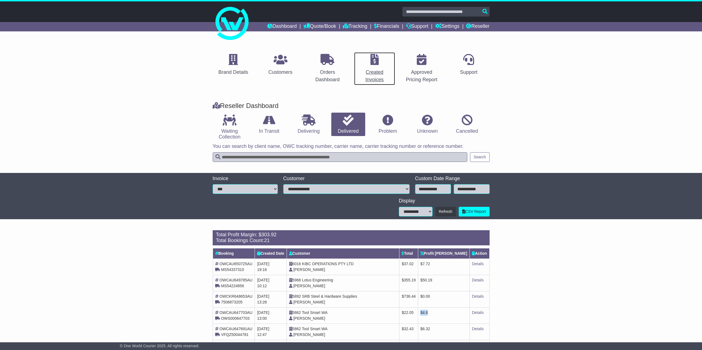
click at [379, 68] on link "Created Invoices" at bounding box center [375, 68] width 42 height 33
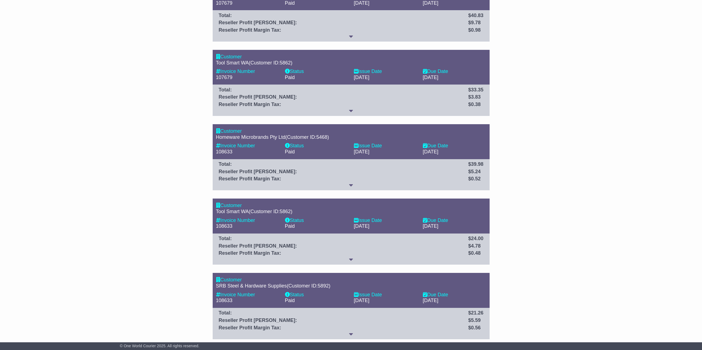
scroll to position [789, 0]
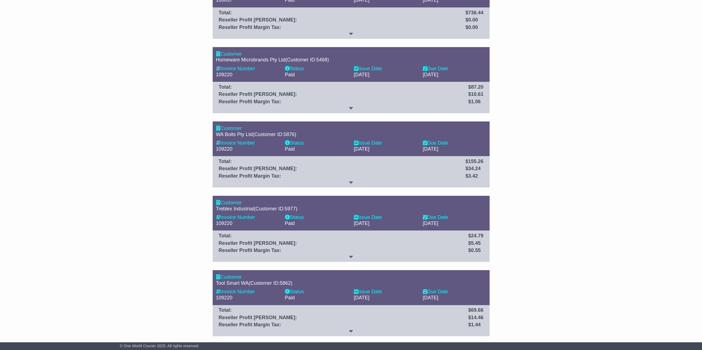
click at [346, 329] on div at bounding box center [351, 332] width 270 height 6
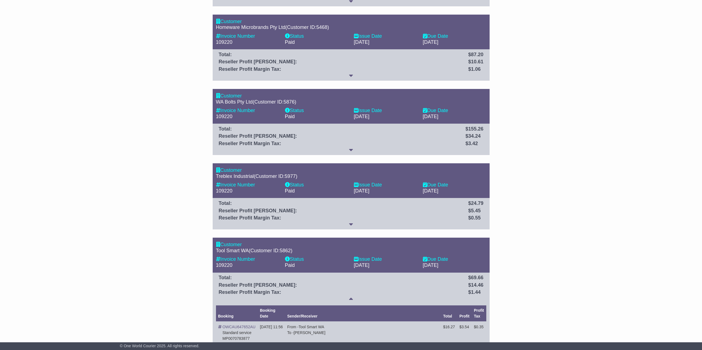
scroll to position [879, 0]
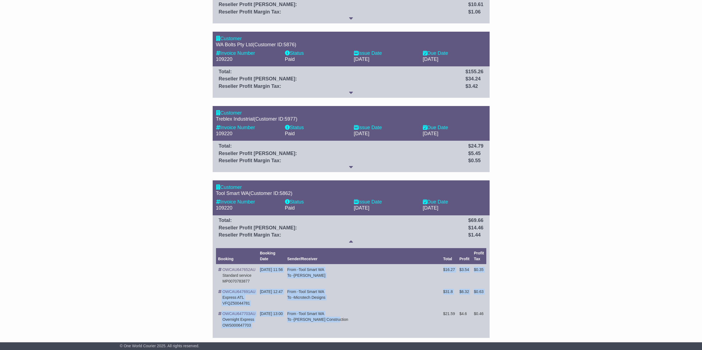
drag, startPoint x: 259, startPoint y: 270, endPoint x: 350, endPoint y: 323, distance: 104.7
click at [350, 323] on tbody "OWCAU647652AU Standard service MP0070783877 17 Sep 2025 11:56 From - Tool Smart…" at bounding box center [351, 298] width 270 height 66
click at [350, 323] on div "To - Crothers Construction" at bounding box center [362, 320] width 151 height 6
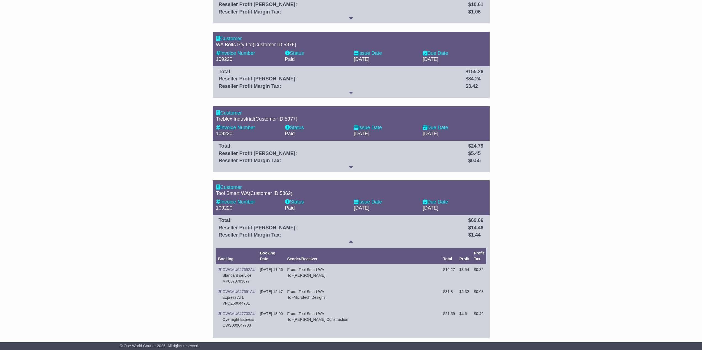
drag, startPoint x: 469, startPoint y: 271, endPoint x: 482, endPoint y: 313, distance: 44.3
click at [470, 281] on td "$ 3.54" at bounding box center [464, 276] width 15 height 22
click at [352, 239] on icon at bounding box center [351, 241] width 4 height 5
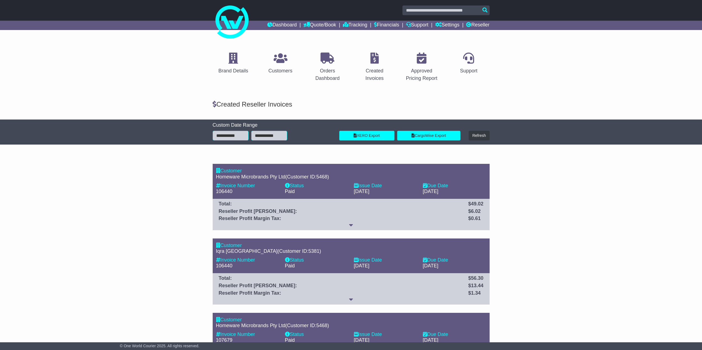
scroll to position [0, 0]
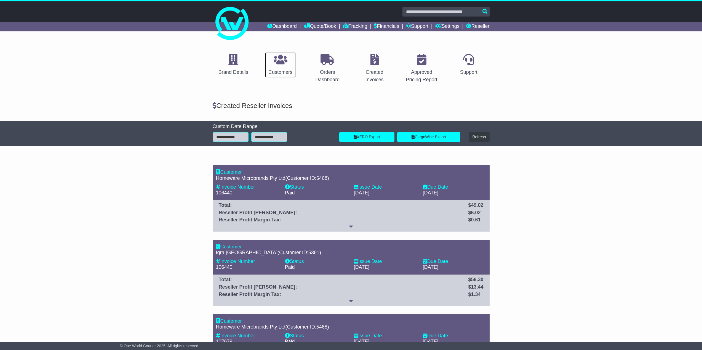
click at [287, 71] on div "Customers" at bounding box center [280, 72] width 24 height 7
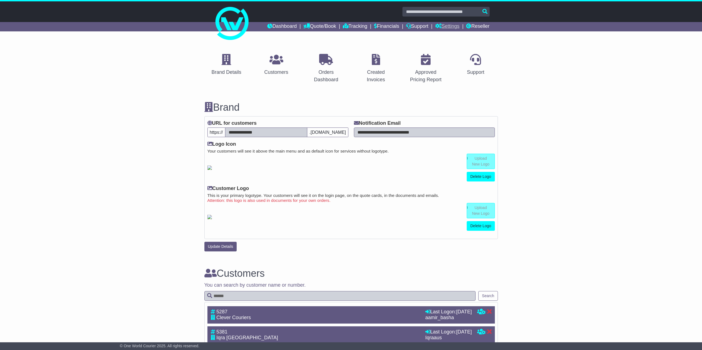
click at [455, 29] on link "Settings" at bounding box center [447, 26] width 24 height 9
click at [387, 24] on link "Financials" at bounding box center [386, 26] width 25 height 9
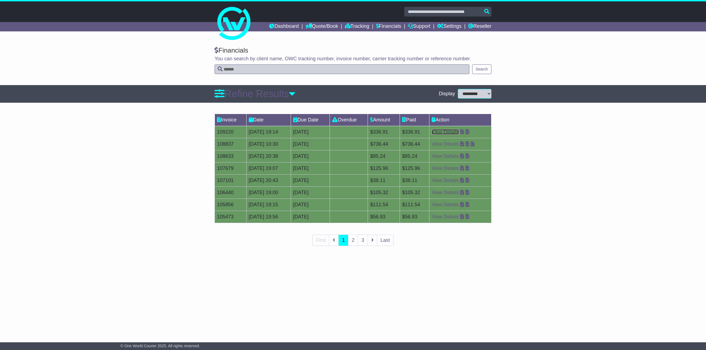
click at [453, 130] on link "View Details" at bounding box center [444, 132] width 27 height 6
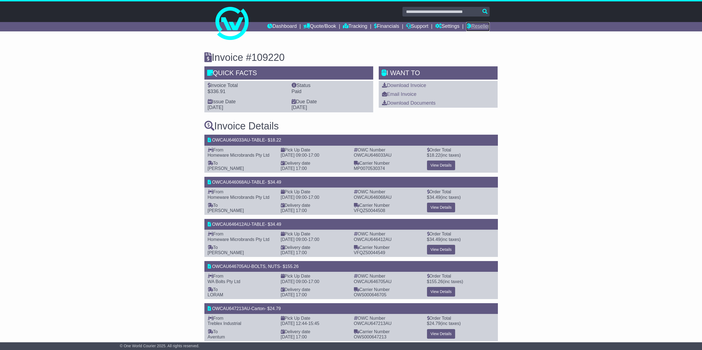
click at [474, 25] on link "Reseller" at bounding box center [477, 26] width 23 height 9
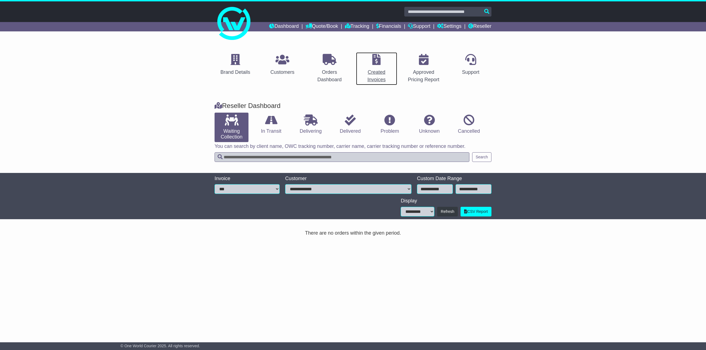
click at [371, 73] on div "Created Invoices" at bounding box center [376, 76] width 34 height 15
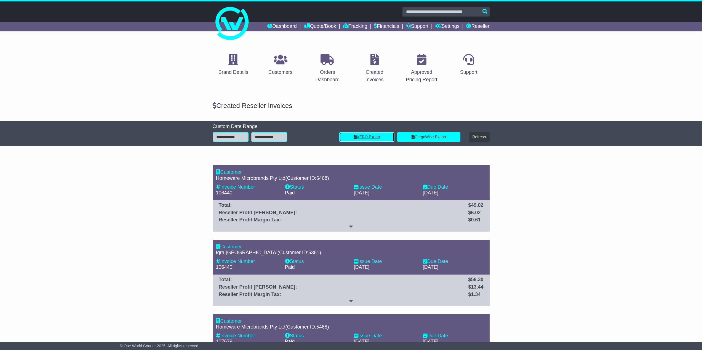
click at [378, 135] on link "XERO Export" at bounding box center [366, 137] width 55 height 10
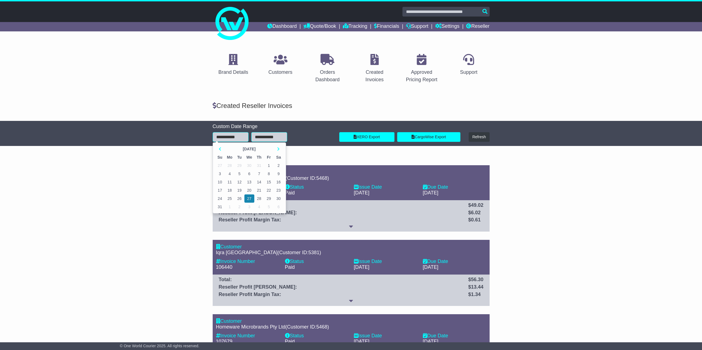
click at [224, 136] on input "**********" at bounding box center [231, 137] width 36 height 10
click at [276, 149] on th at bounding box center [279, 149] width 10 height 8
click at [276, 182] on td "20" at bounding box center [279, 182] width 10 height 8
type input "**********"
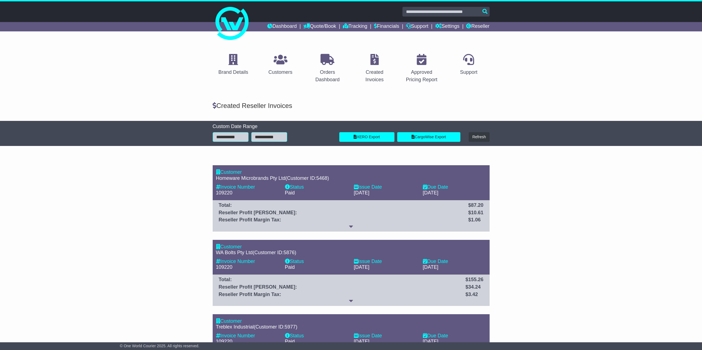
scroll to position [119, 0]
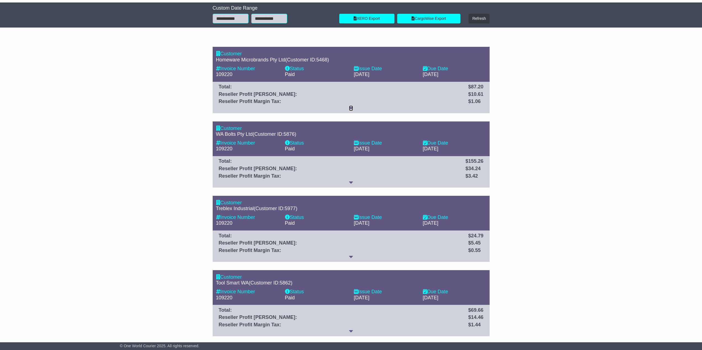
click at [349, 109] on icon at bounding box center [351, 108] width 4 height 5
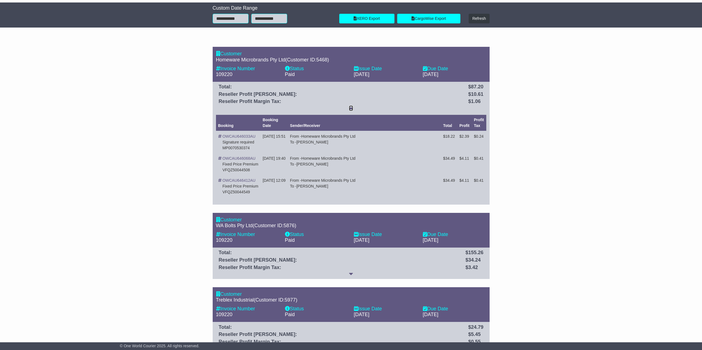
click at [349, 109] on icon at bounding box center [351, 108] width 4 height 5
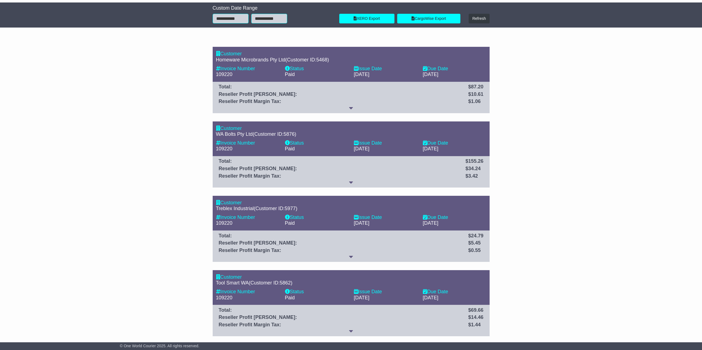
scroll to position [0, 0]
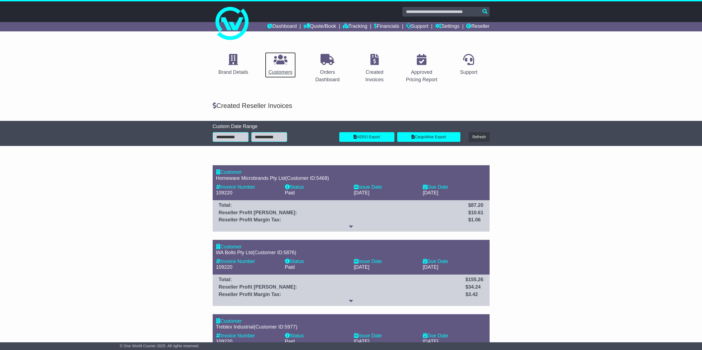
click at [295, 69] on link "Customers" at bounding box center [280, 65] width 31 height 26
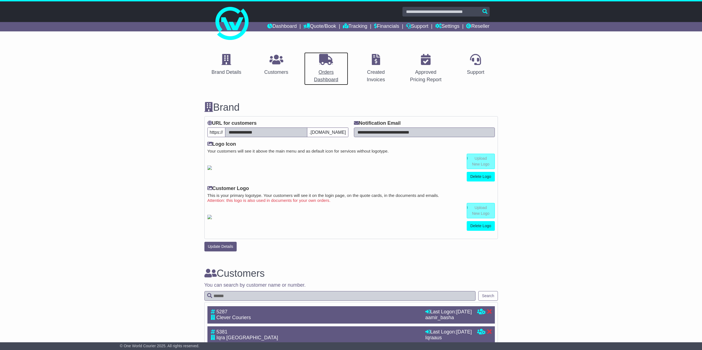
click at [328, 74] on div "Orders Dashboard" at bounding box center [325, 76] width 37 height 15
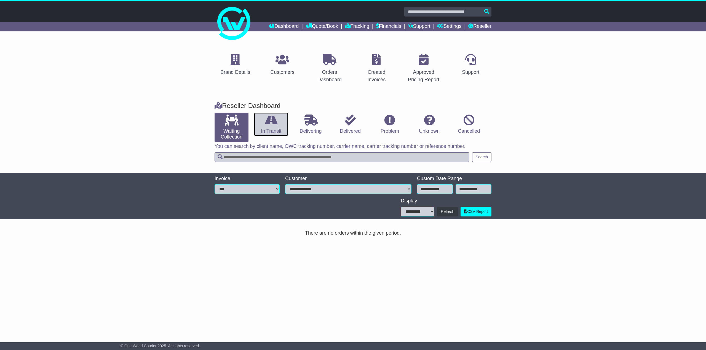
click at [272, 124] on icon at bounding box center [271, 120] width 12 height 11
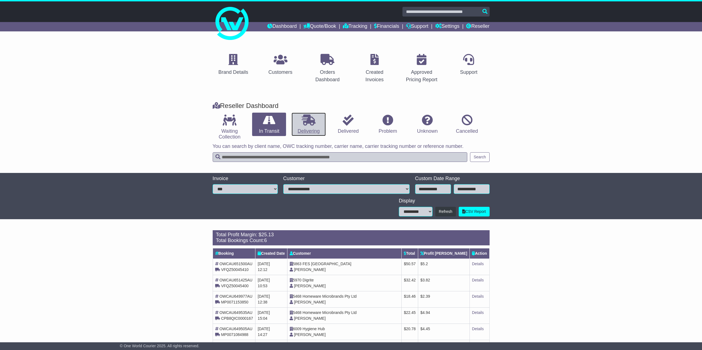
click at [298, 125] on link "Delivering" at bounding box center [308, 125] width 34 height 24
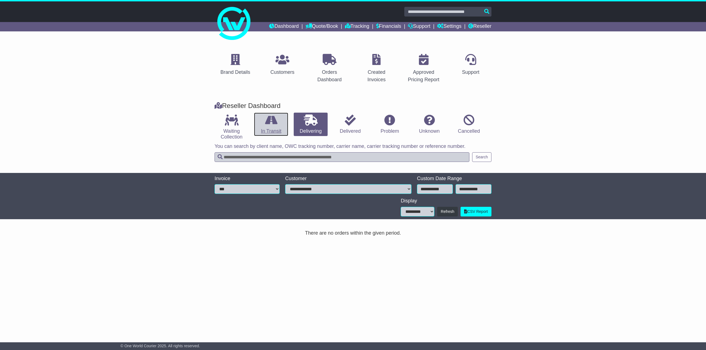
click at [264, 125] on link "In Transit" at bounding box center [271, 125] width 34 height 24
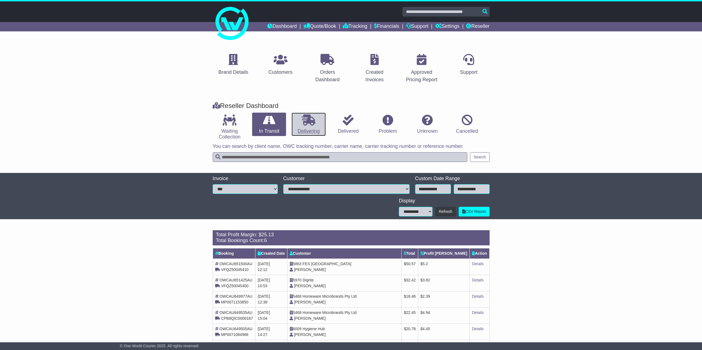
click at [309, 120] on icon at bounding box center [309, 120] width 14 height 11
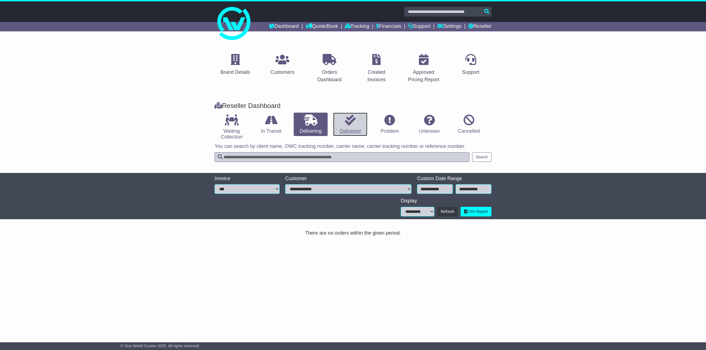
click at [347, 124] on icon at bounding box center [350, 120] width 11 height 11
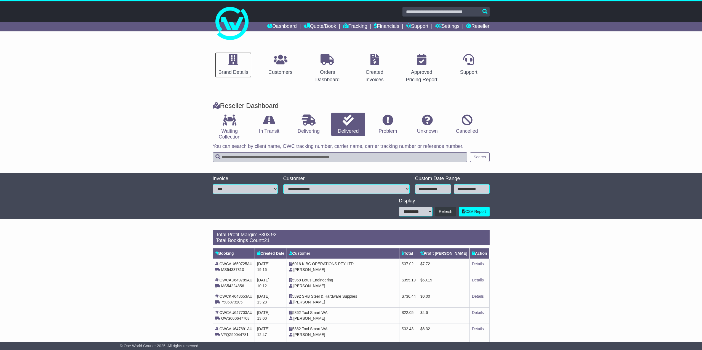
click at [237, 74] on div "Brand Details" at bounding box center [233, 72] width 30 height 7
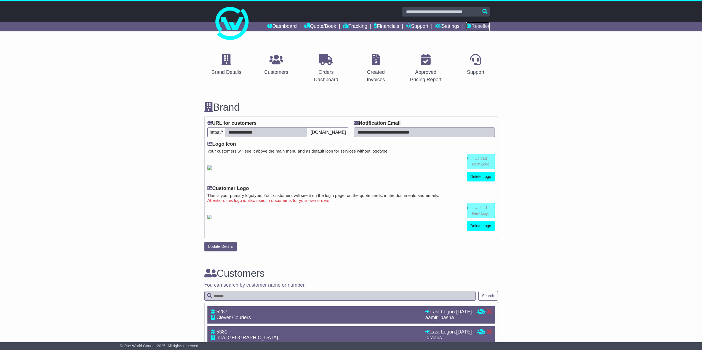
click at [484, 30] on link "Reseller" at bounding box center [477, 26] width 23 height 9
